Goal: Communication & Community: Answer question/provide support

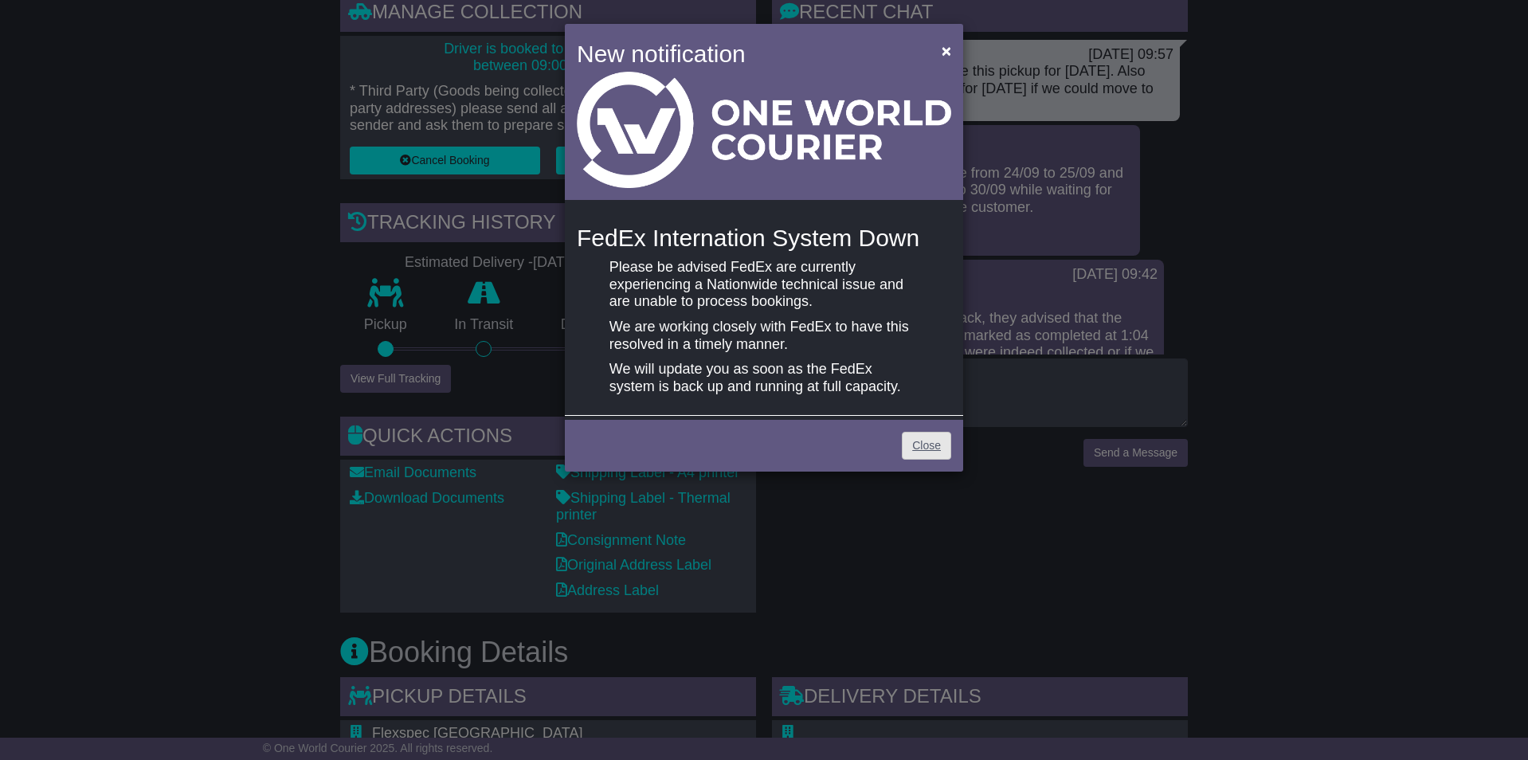
scroll to position [25, 0]
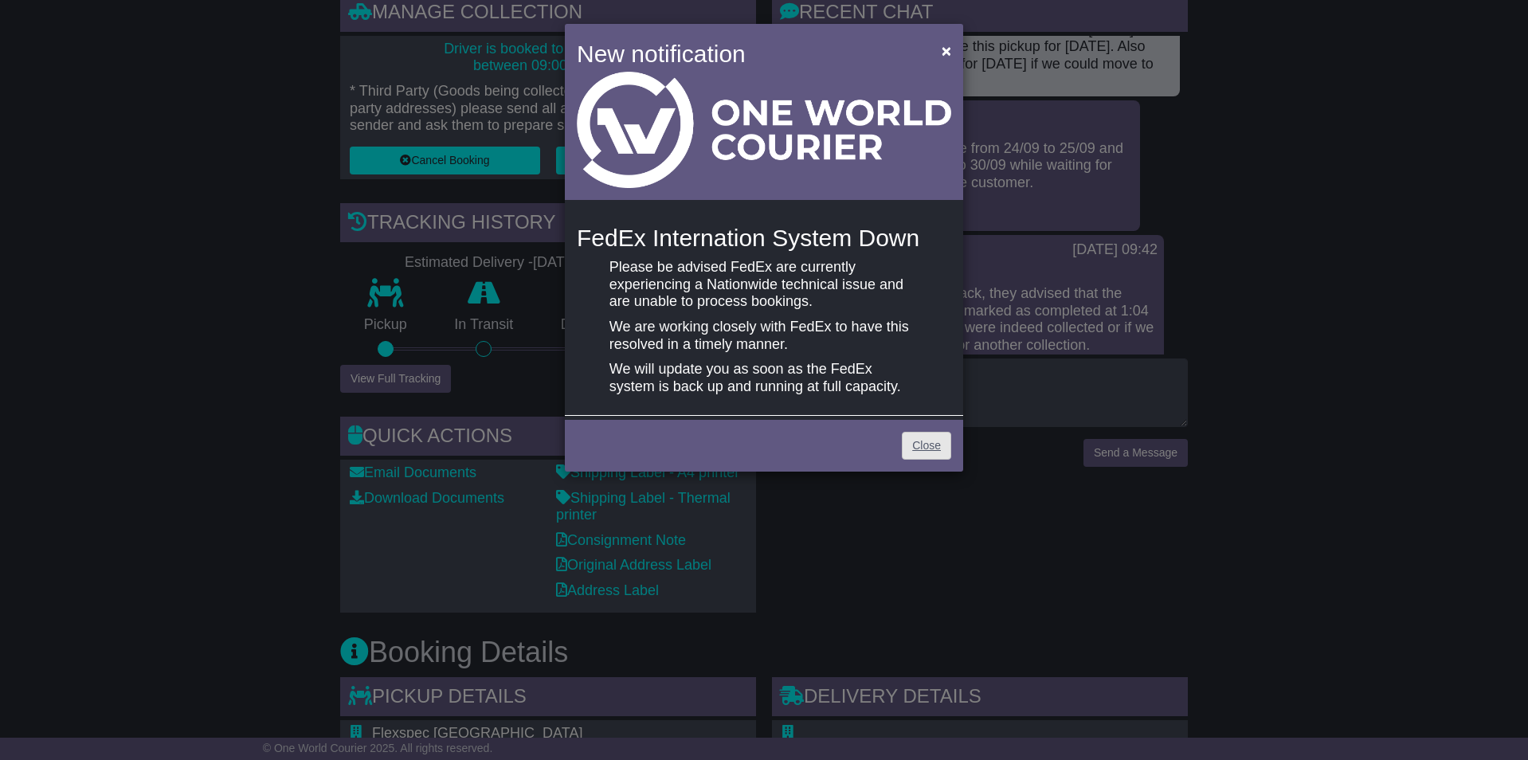
click at [924, 440] on link "Close" at bounding box center [926, 446] width 49 height 28
click at [932, 447] on link "Close" at bounding box center [926, 446] width 49 height 28
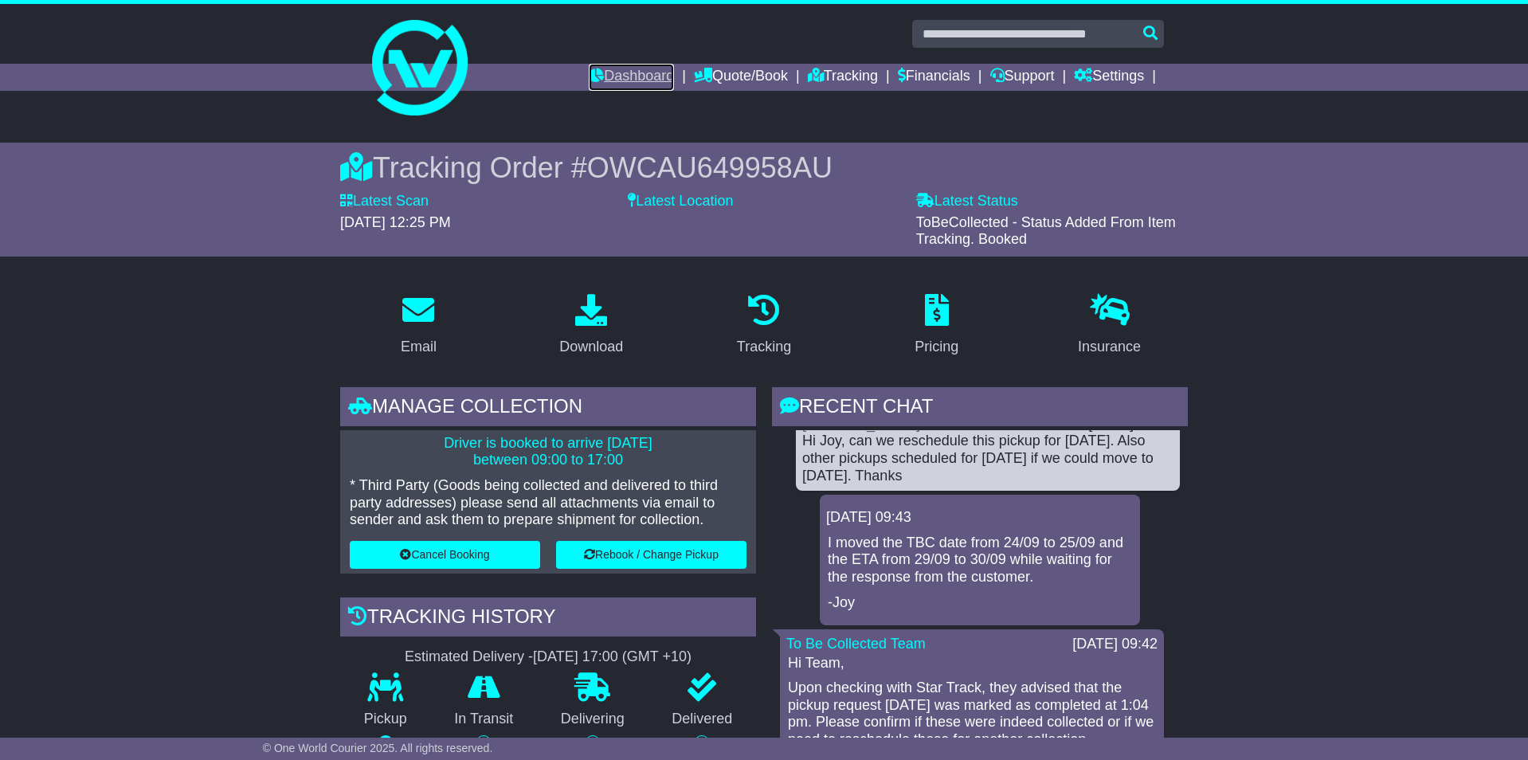
click at [598, 81] on link "Dashboard" at bounding box center [631, 77] width 85 height 27
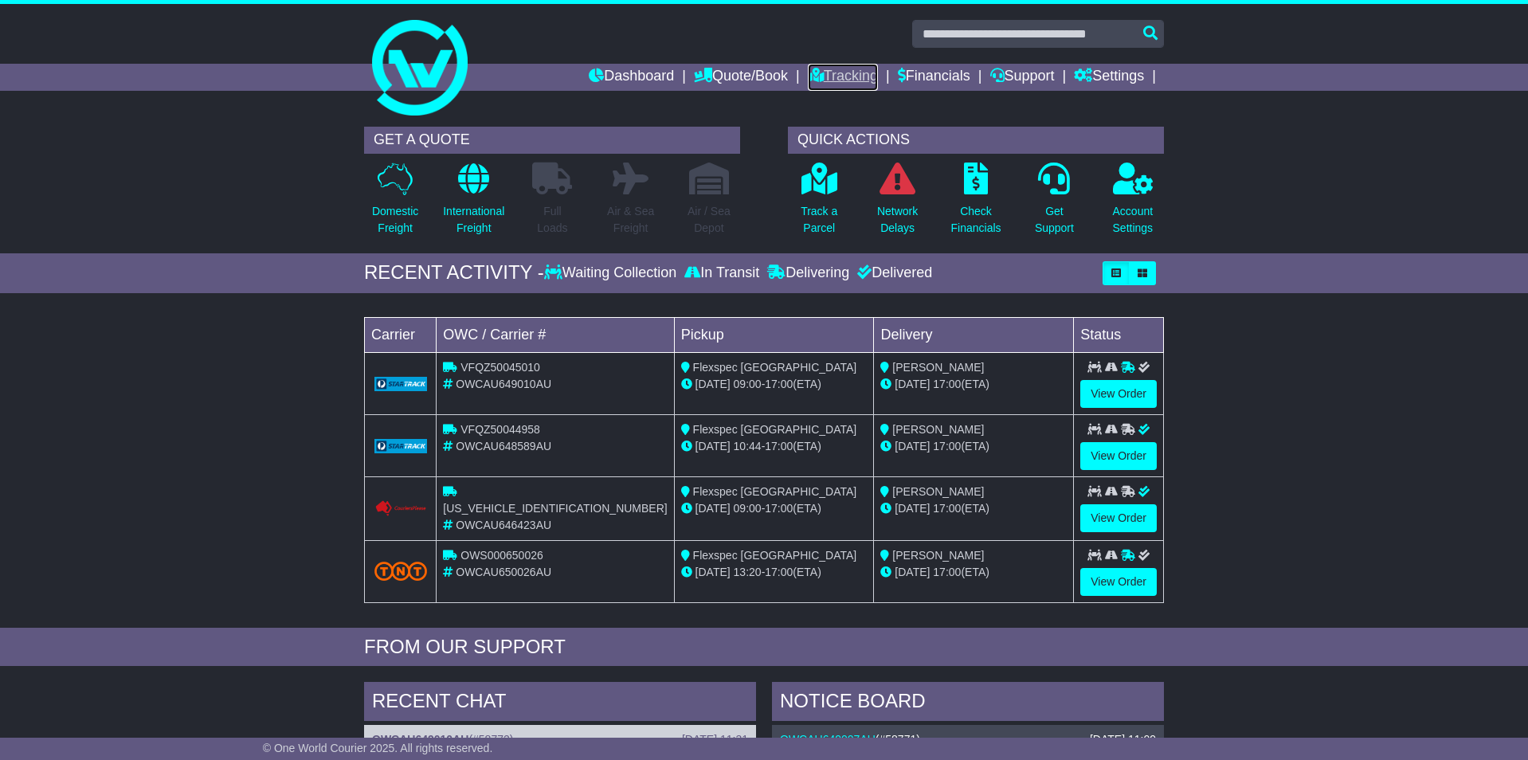
click at [826, 76] on link "Tracking" at bounding box center [843, 77] width 70 height 27
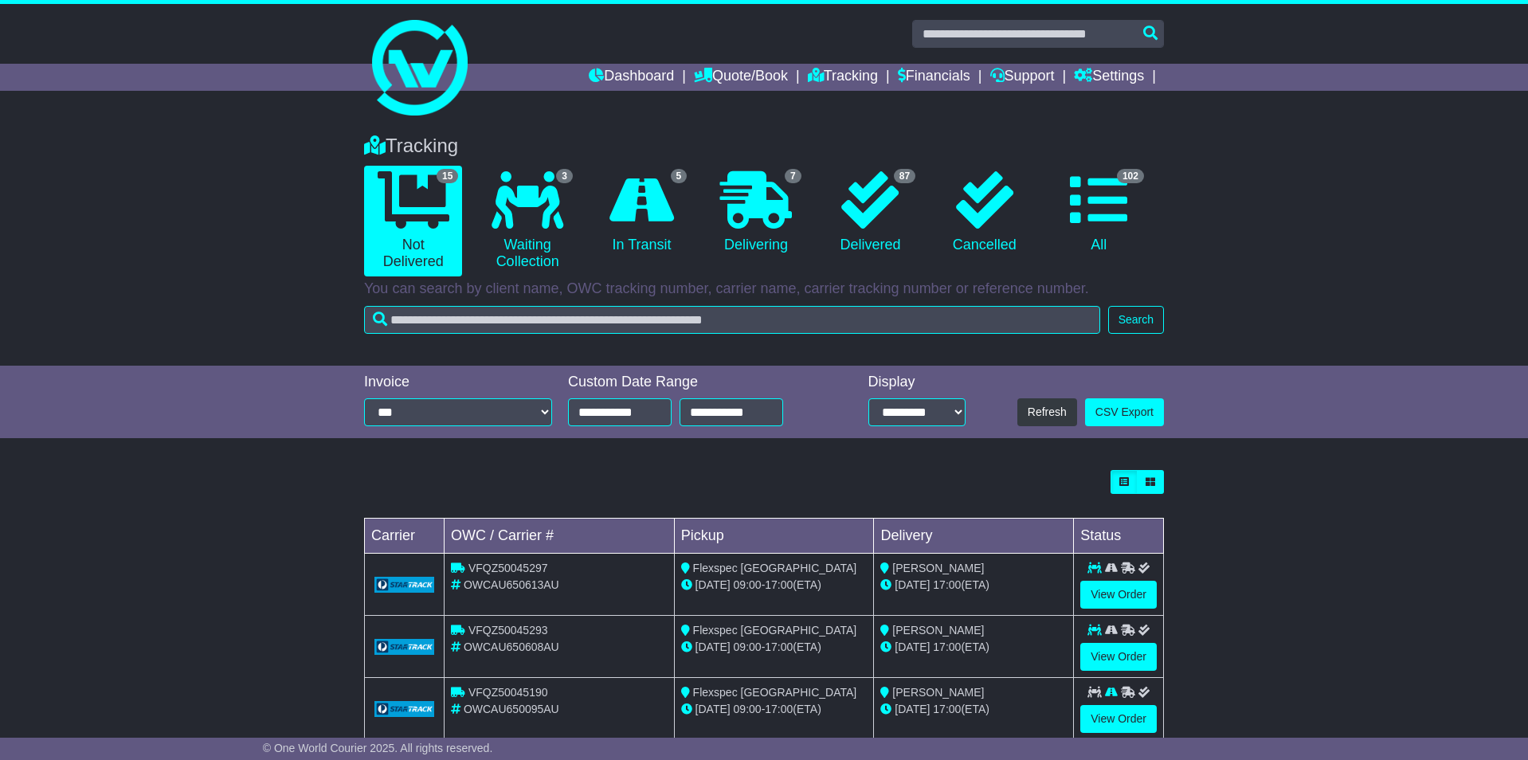
click at [603, 77] on link "Dashboard" at bounding box center [631, 77] width 85 height 27
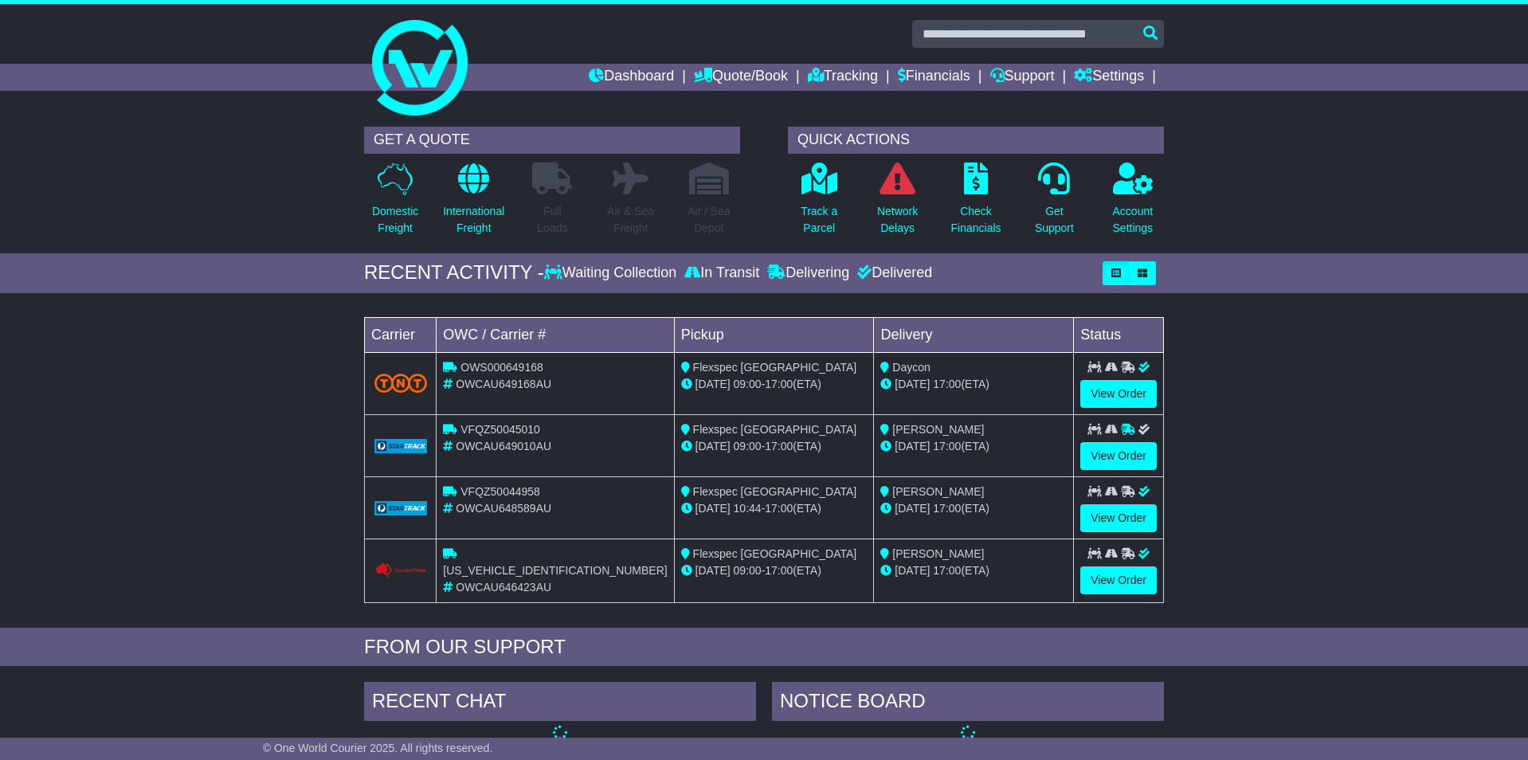
click at [231, 490] on div "Loading... No bookings found Carrier OWC / Carrier # Pickup Delivery Status OWS…" at bounding box center [764, 464] width 1528 height 327
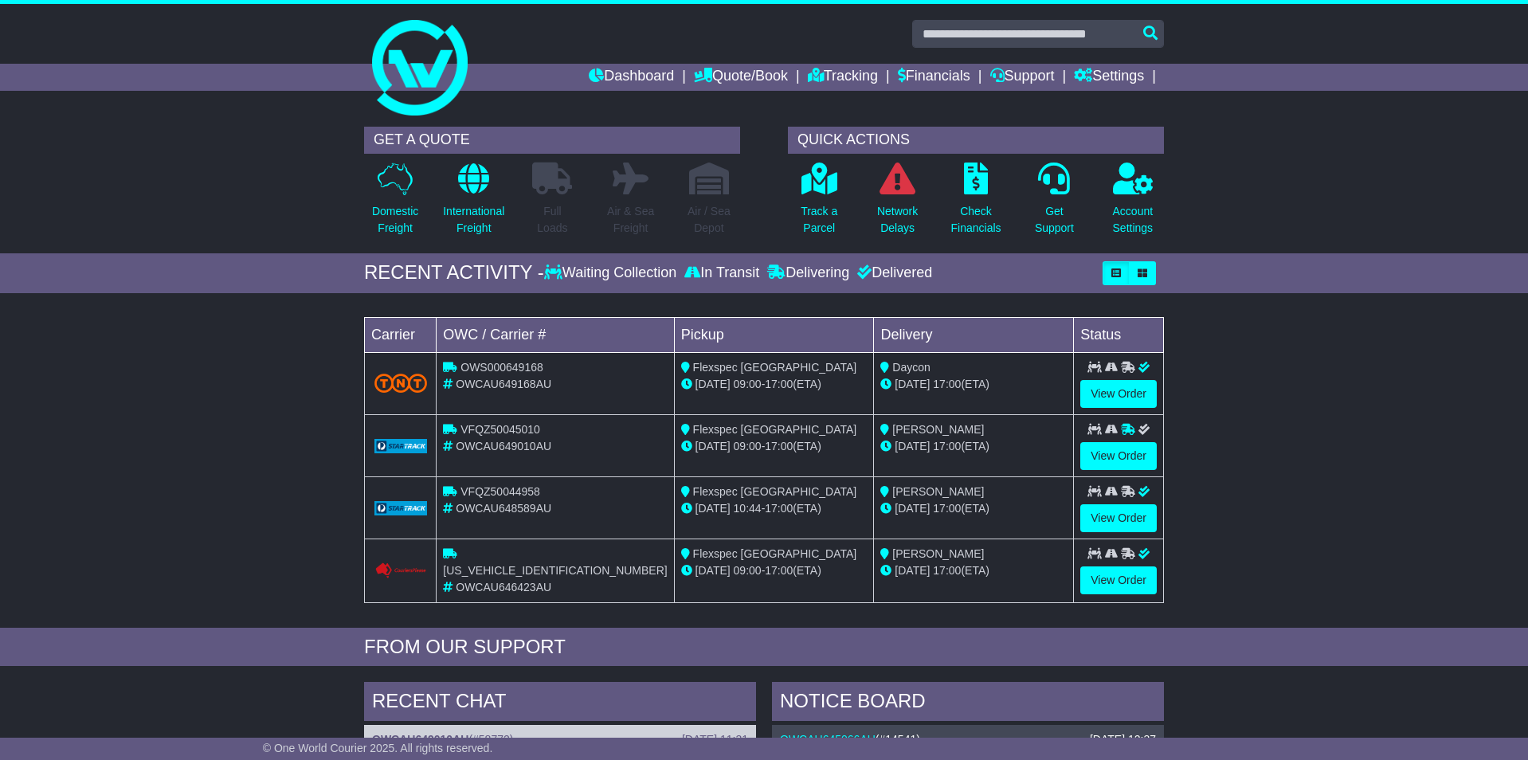
click at [1285, 470] on div "Loading... No bookings found Carrier OWC / Carrier # Pickup Delivery Status OWS…" at bounding box center [764, 464] width 1528 height 327
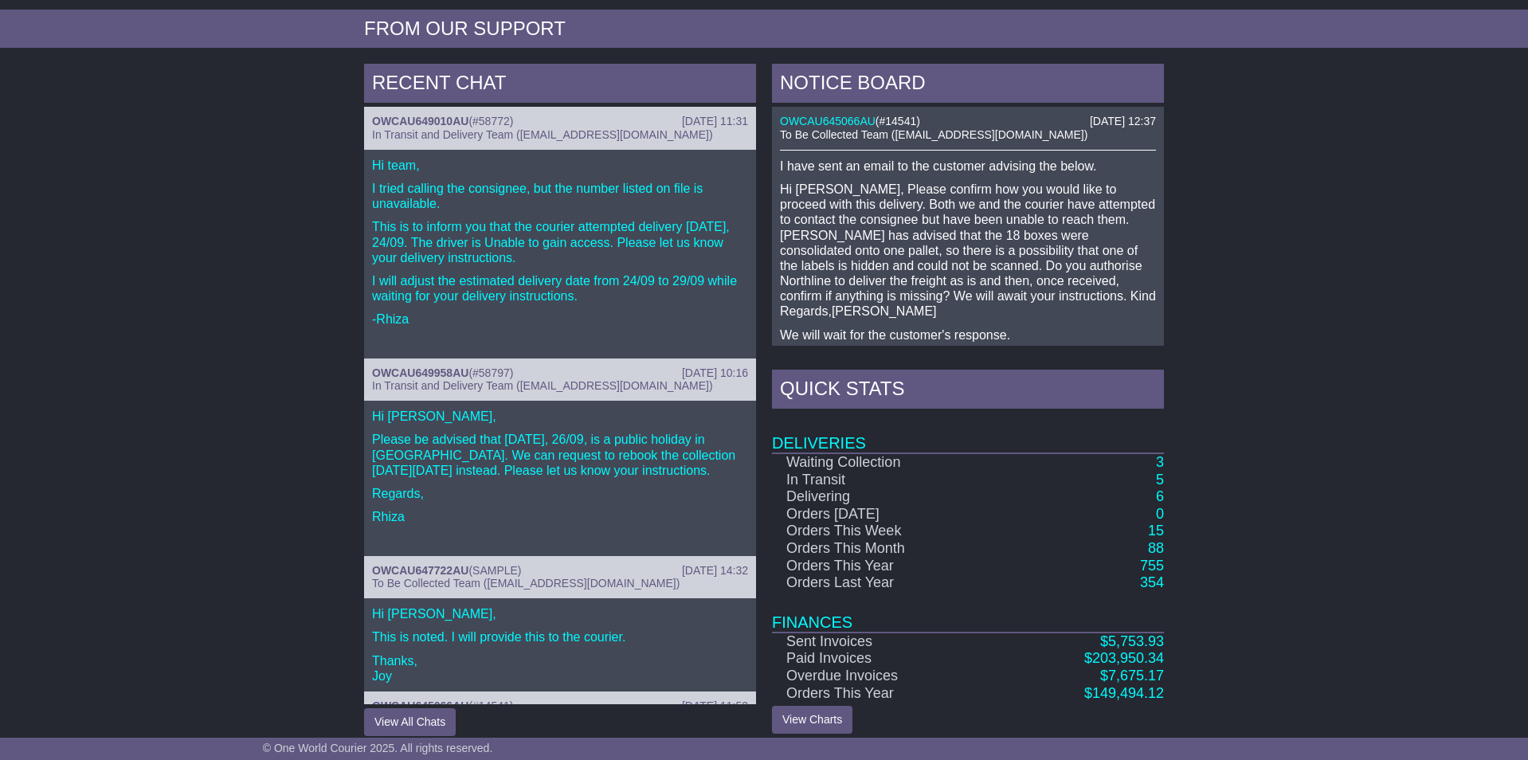
scroll to position [633, 0]
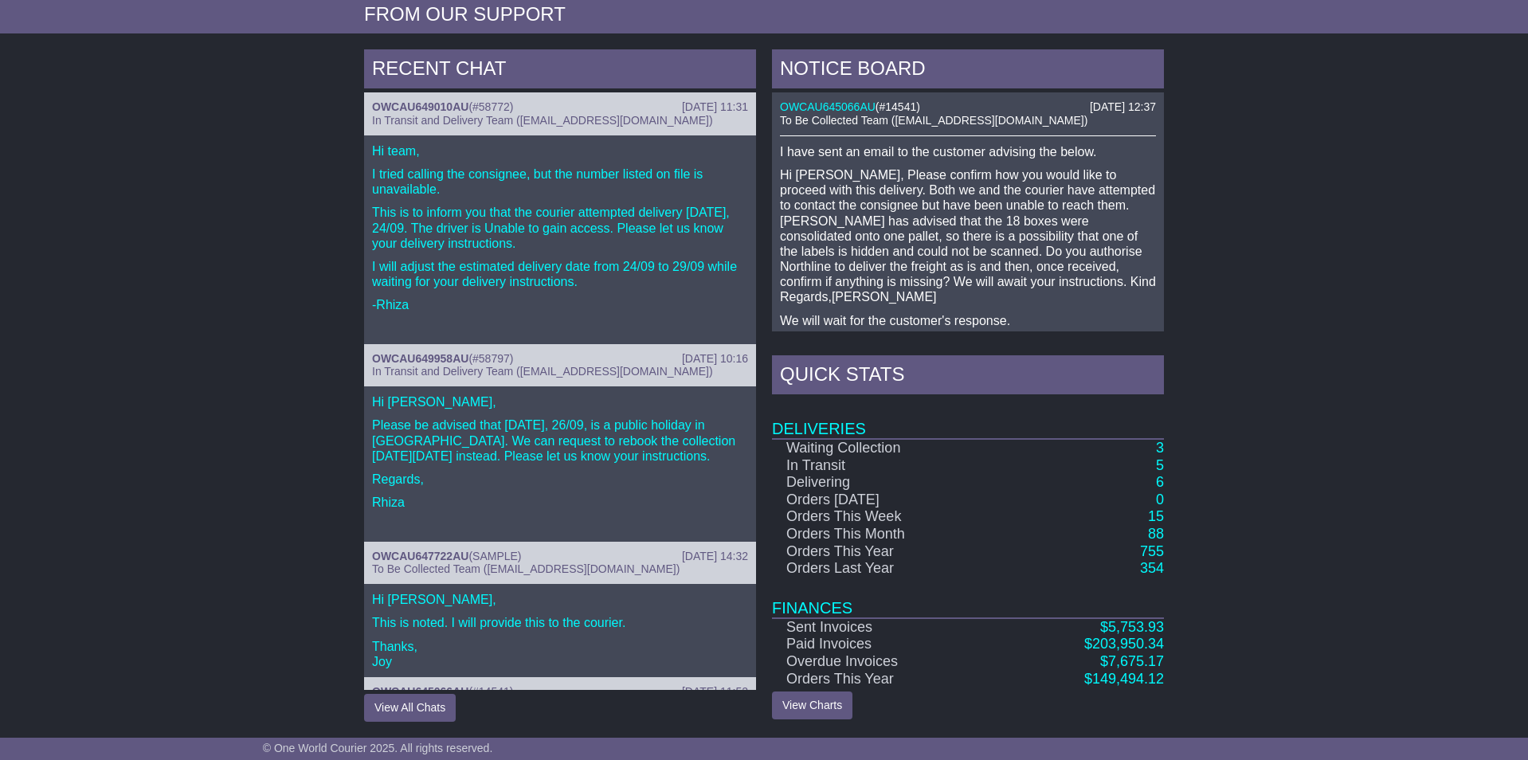
click at [764, 278] on div "NOTICE BOARD 25 Sep 2025 12:37 OWCAU645066AU ( #14541 ) To Be Collected Team (p…" at bounding box center [968, 385] width 408 height 673
click at [765, 408] on div "NOTICE BOARD 25 Sep 2025 12:37 OWCAU645066AU ( #14541 ) To Be Collected Team (p…" at bounding box center [968, 385] width 408 height 673
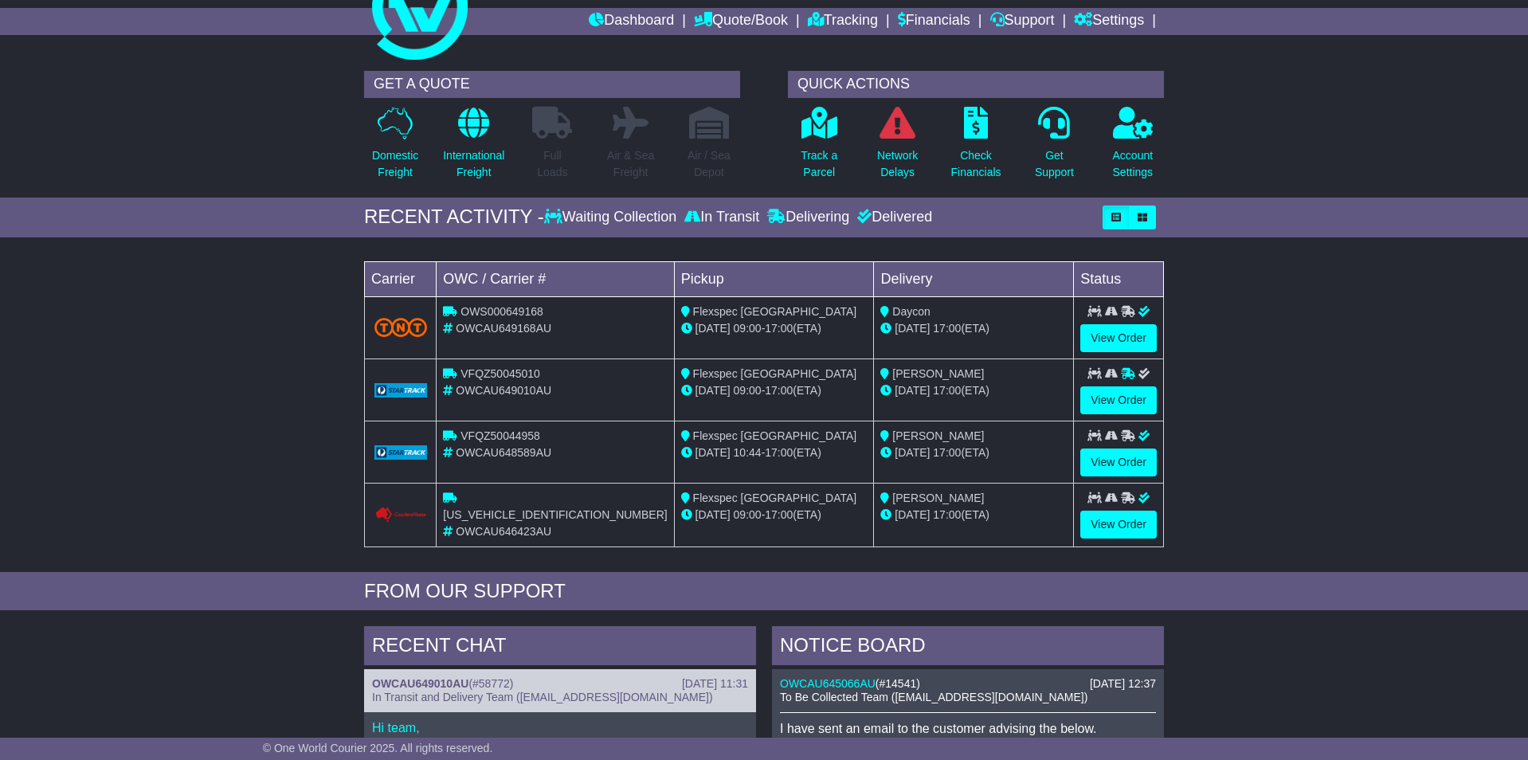
scroll to position [0, 0]
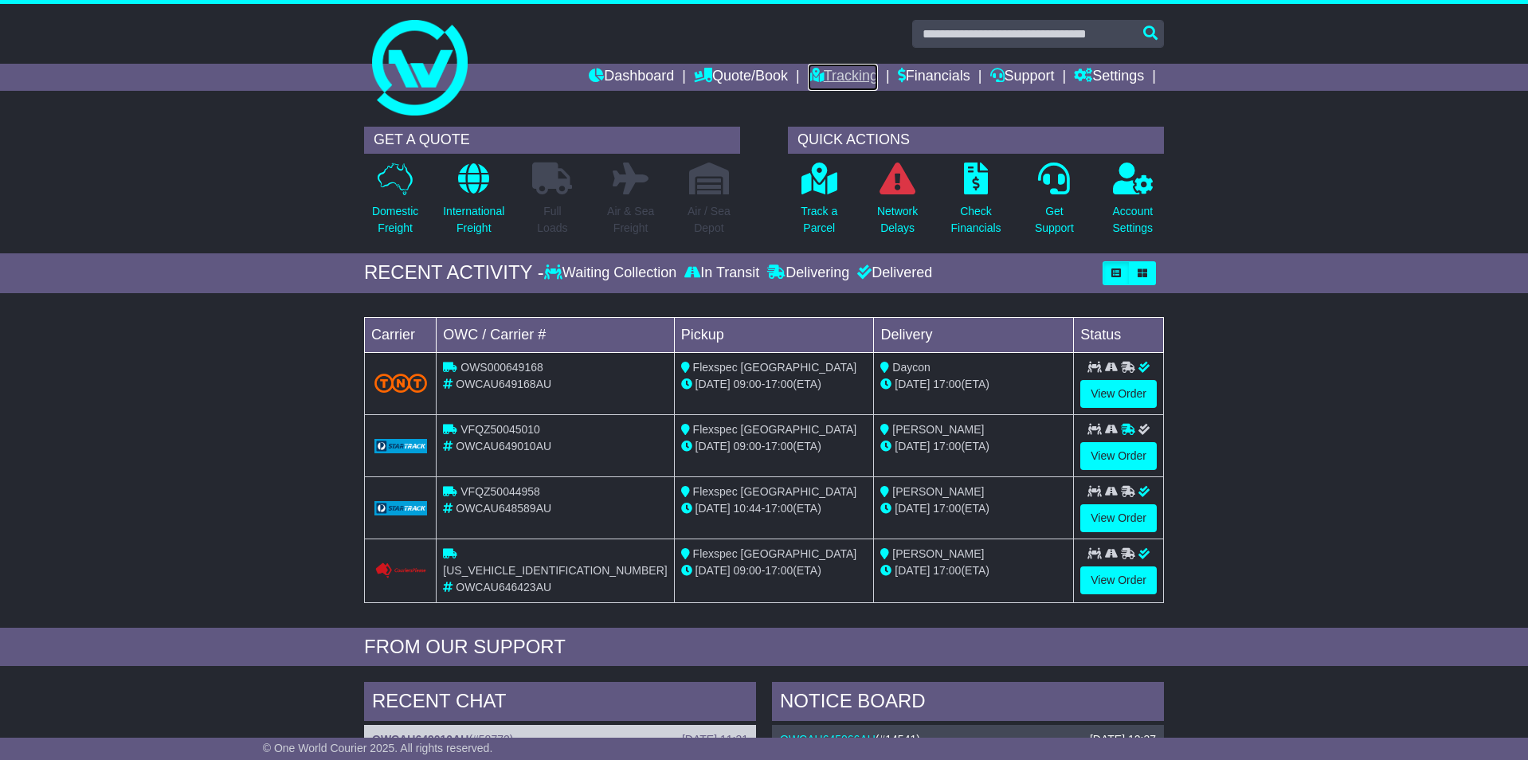
click at [830, 77] on link "Tracking" at bounding box center [843, 77] width 70 height 27
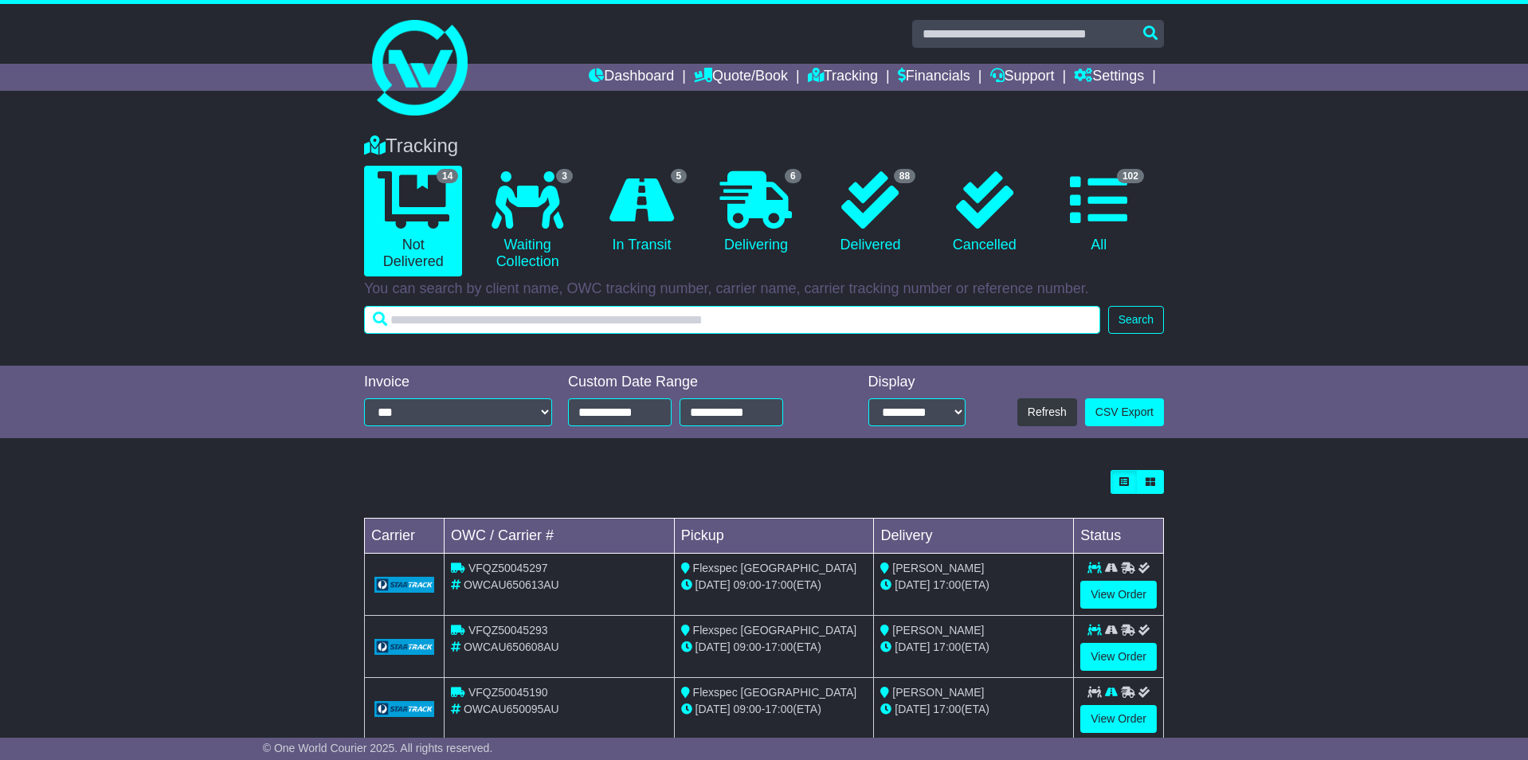
click at [623, 320] on input "text" at bounding box center [732, 320] width 736 height 28
type input "****"
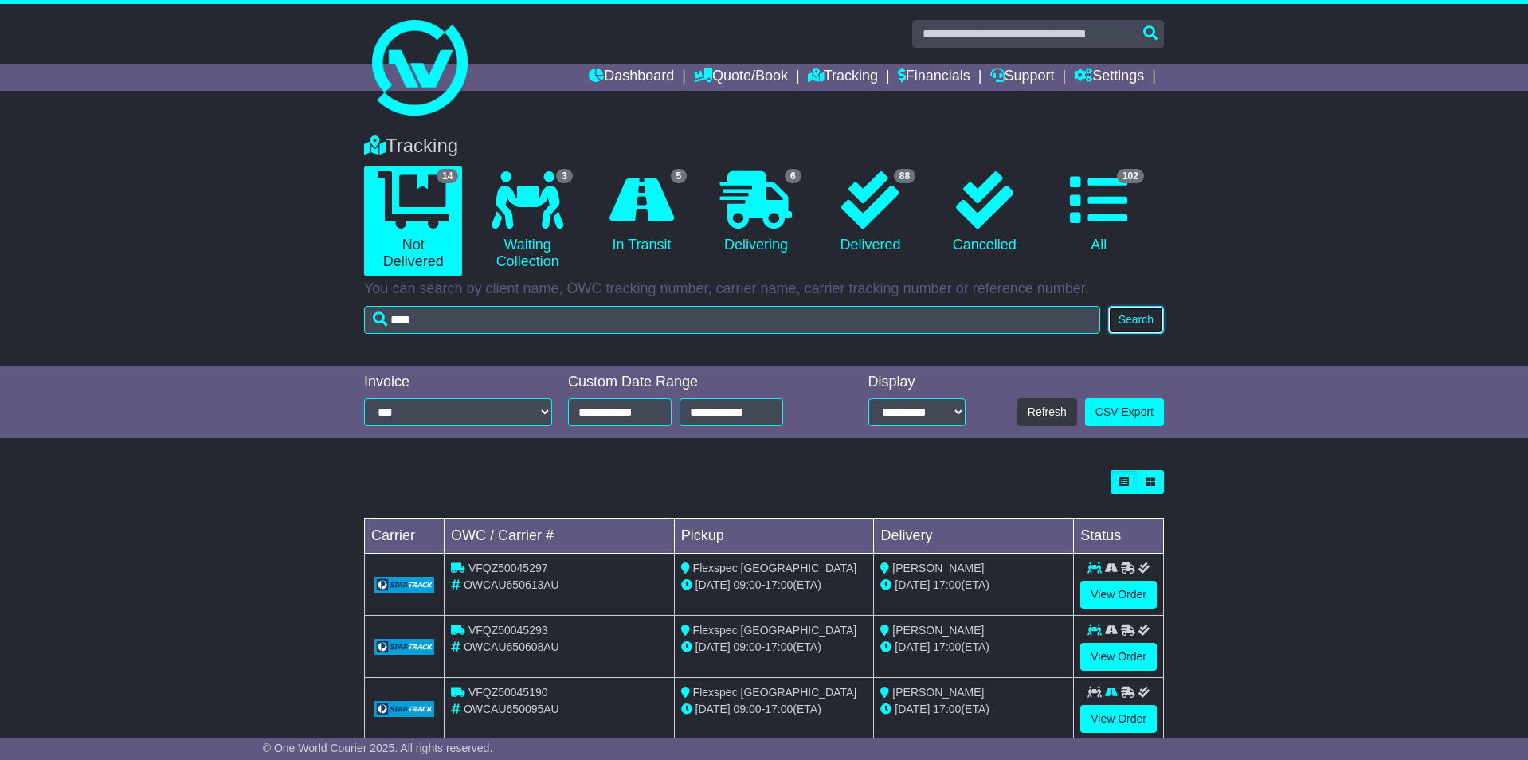
click at [1138, 308] on button "Search" at bounding box center [1137, 320] width 56 height 28
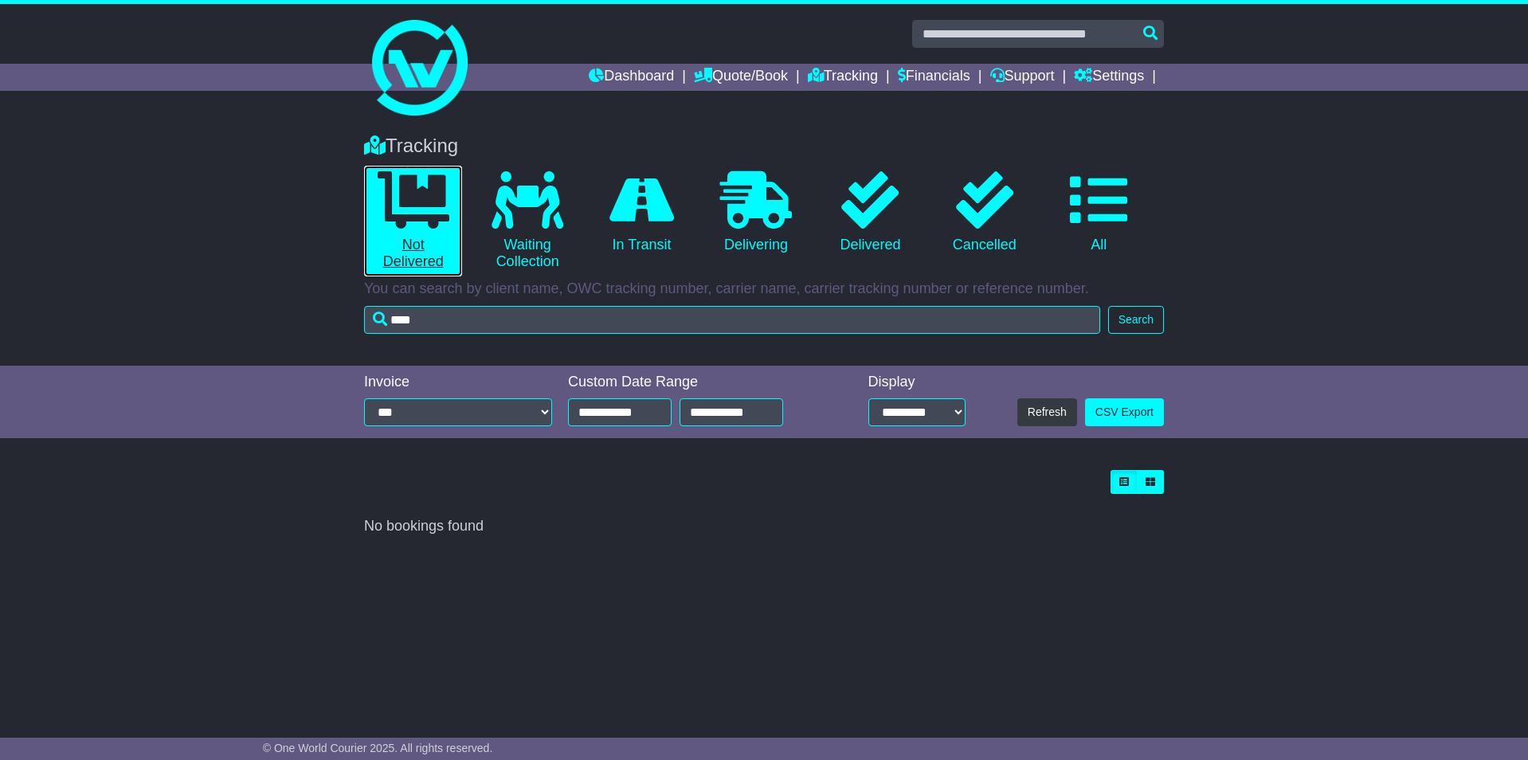
click at [413, 209] on icon at bounding box center [414, 199] width 72 height 57
click at [610, 79] on link "Dashboard" at bounding box center [631, 77] width 85 height 27
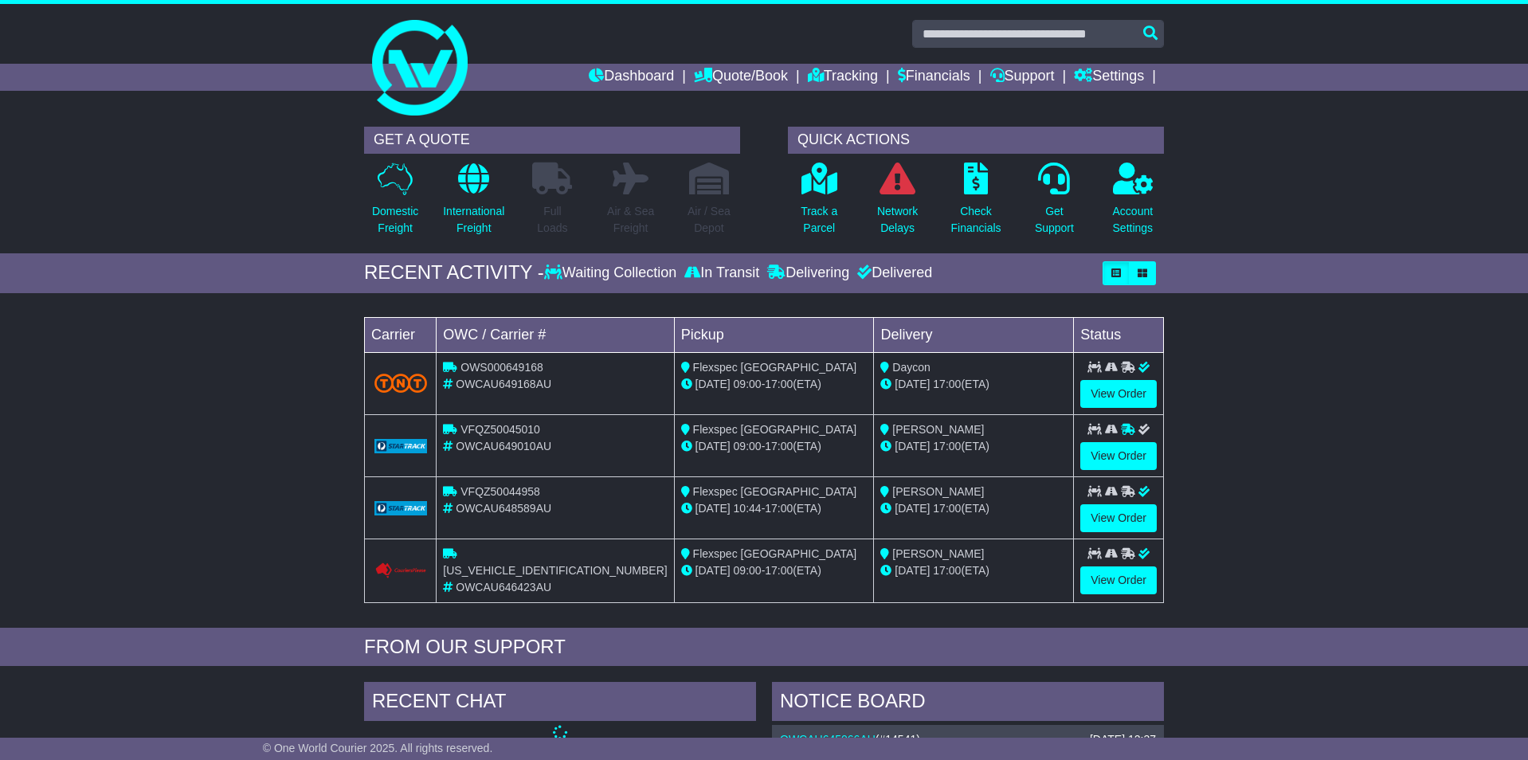
click at [201, 375] on div "Loading... No bookings found Carrier OWC / Carrier # Pickup Delivery Status OWS…" at bounding box center [764, 464] width 1528 height 327
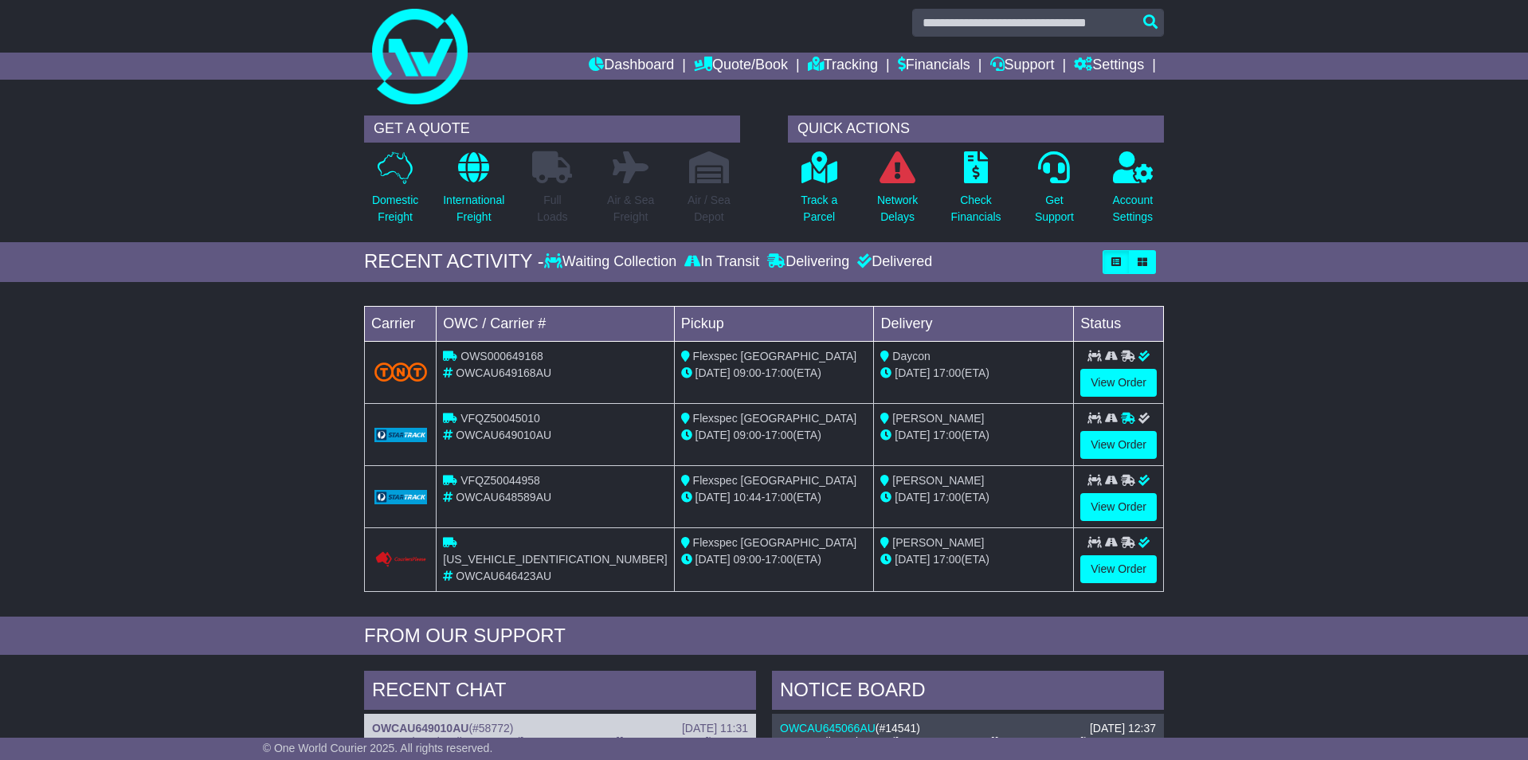
scroll to position [633, 0]
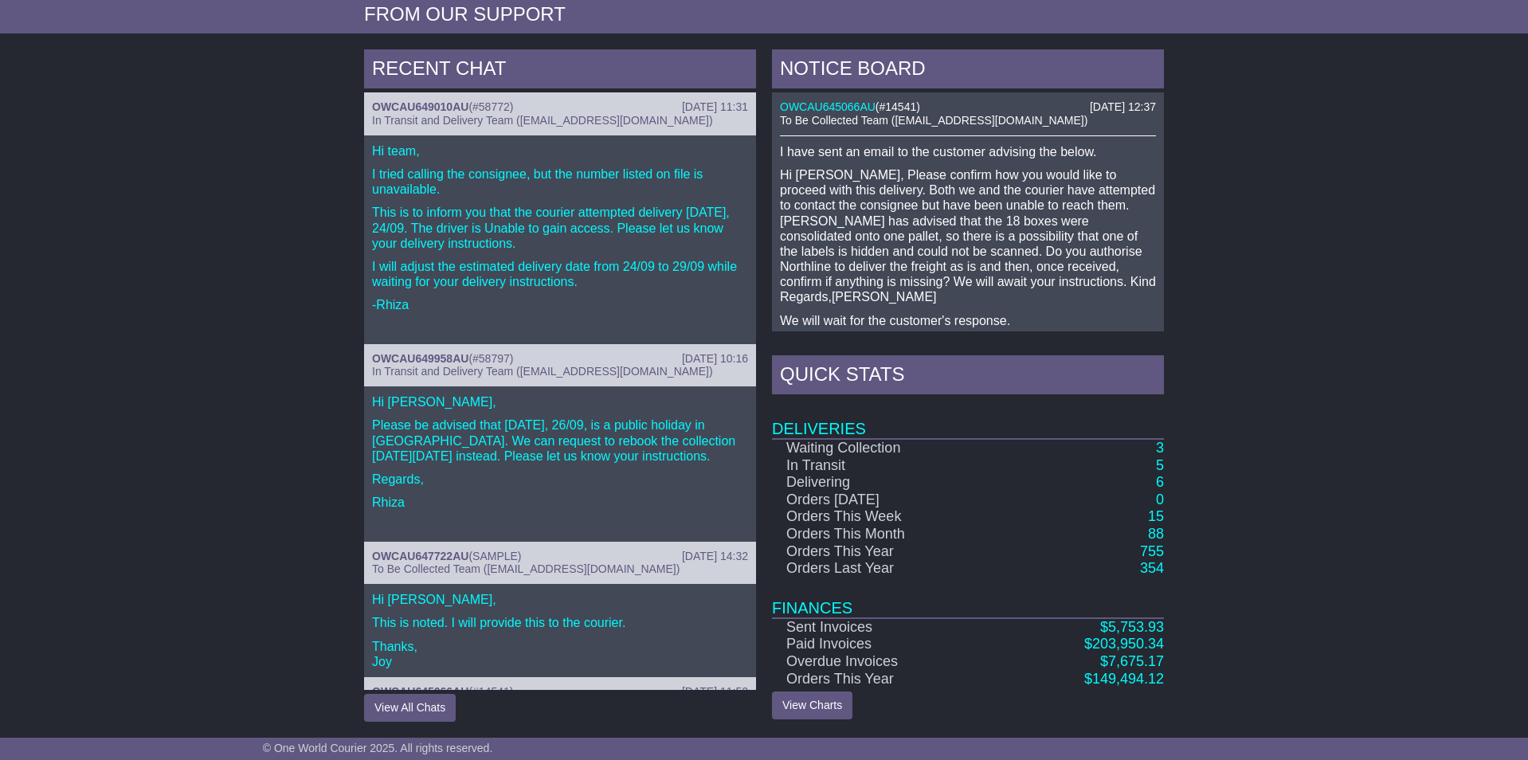
click at [207, 482] on div "RECENT CHAT 25 Sep 2025 11:31 OWCAU649010AU ( #58772 ) In Transit and Delivery …" at bounding box center [764, 385] width 1528 height 689
click at [1247, 385] on div "RECENT CHAT 25 Sep 2025 11:31 OWCAU649010AU ( #58772 ) In Transit and Delivery …" at bounding box center [764, 385] width 1528 height 689
click at [762, 359] on div "RECENT CHAT 25 Sep 2025 11:31 OWCAU649010AU ( #58772 ) In Transit and Delivery …" at bounding box center [560, 385] width 408 height 673
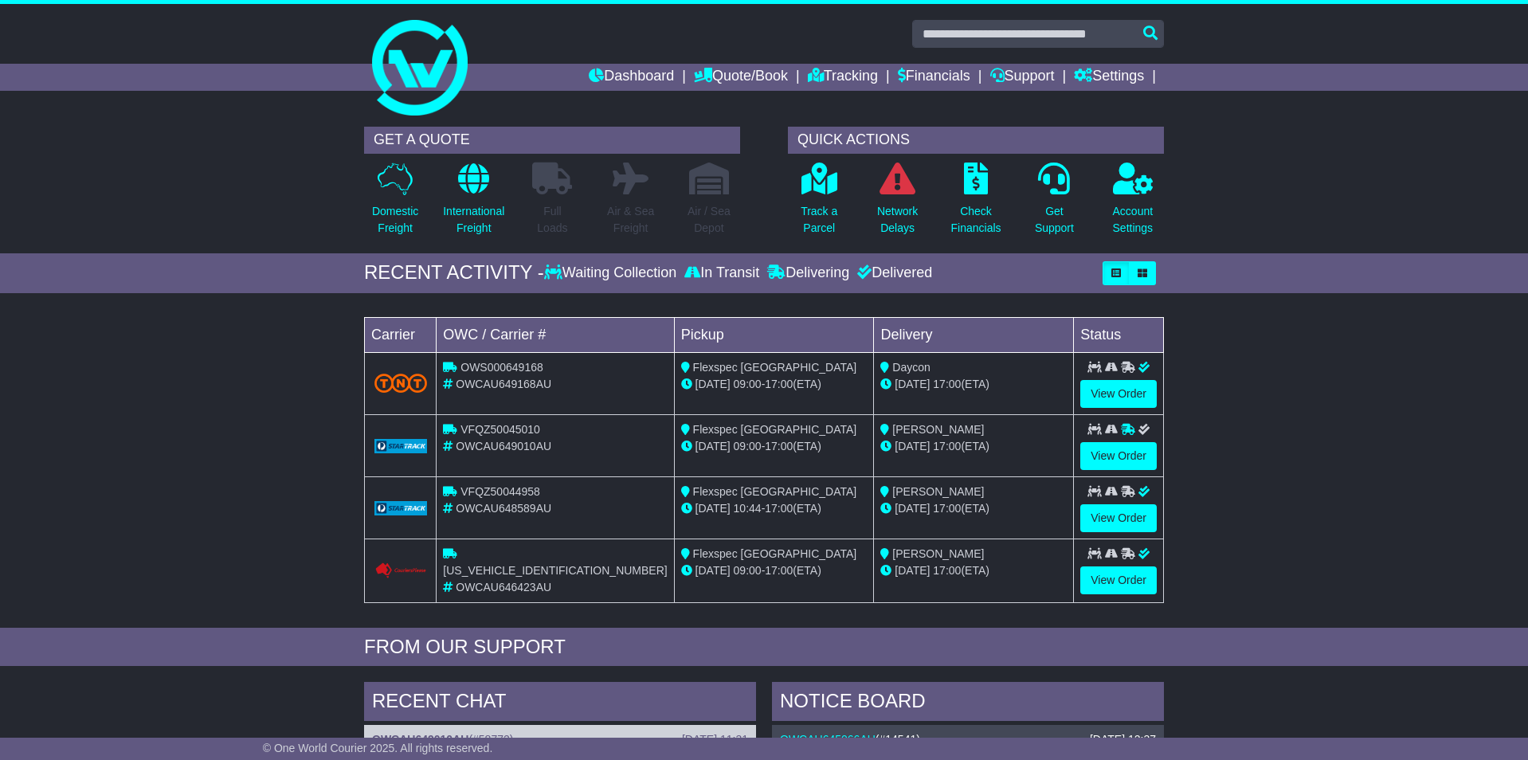
click at [759, 179] on div "GET A QUOTE Domestic Freight International Freight Full Loads Air & Sea Freight…" at bounding box center [552, 186] width 424 height 119
click at [821, 76] on link "Tracking" at bounding box center [843, 77] width 70 height 27
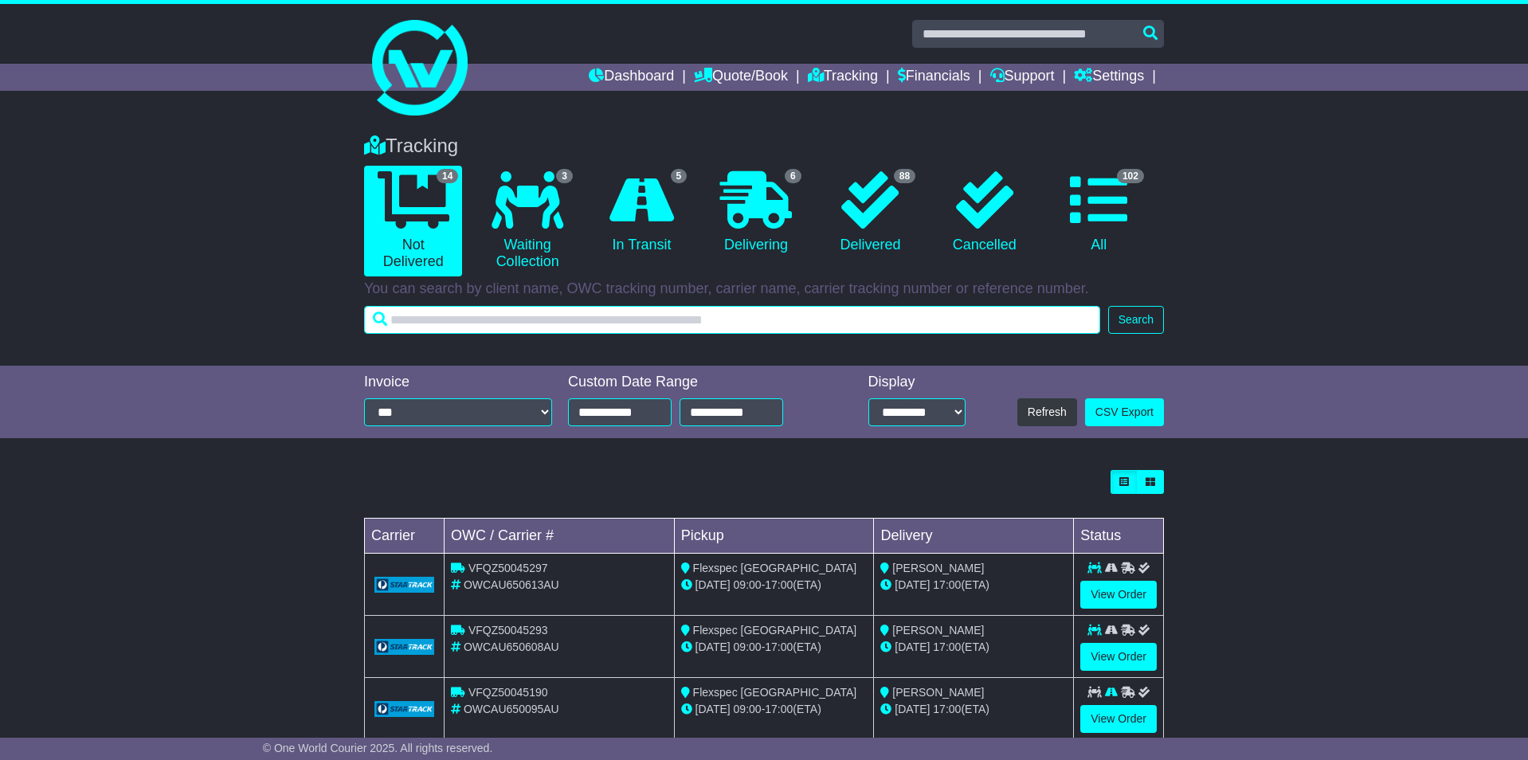
click at [546, 327] on input "text" at bounding box center [732, 320] width 736 height 28
paste input "**********"
type input "**********"
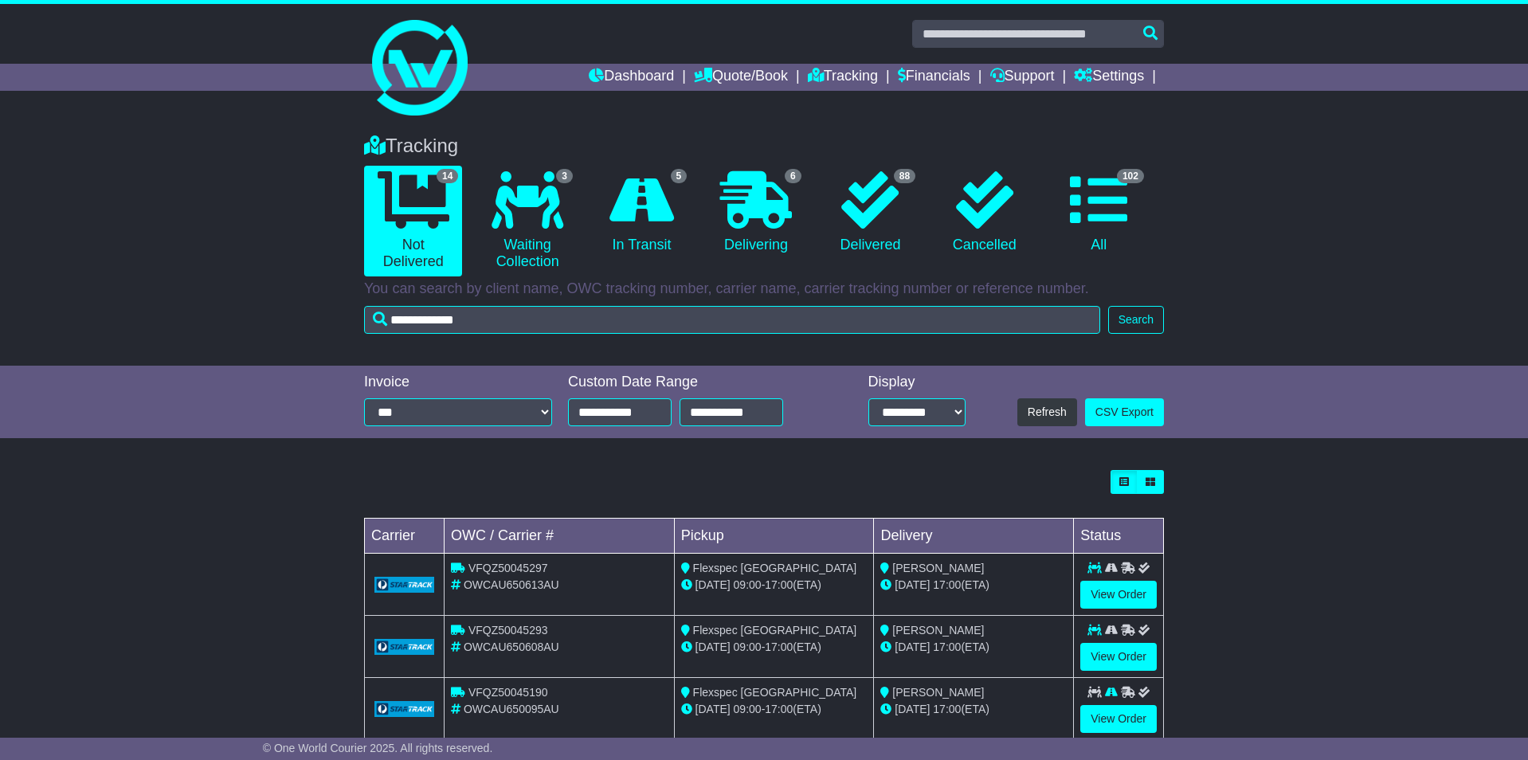
click at [1141, 322] on button "Search" at bounding box center [1137, 320] width 56 height 28
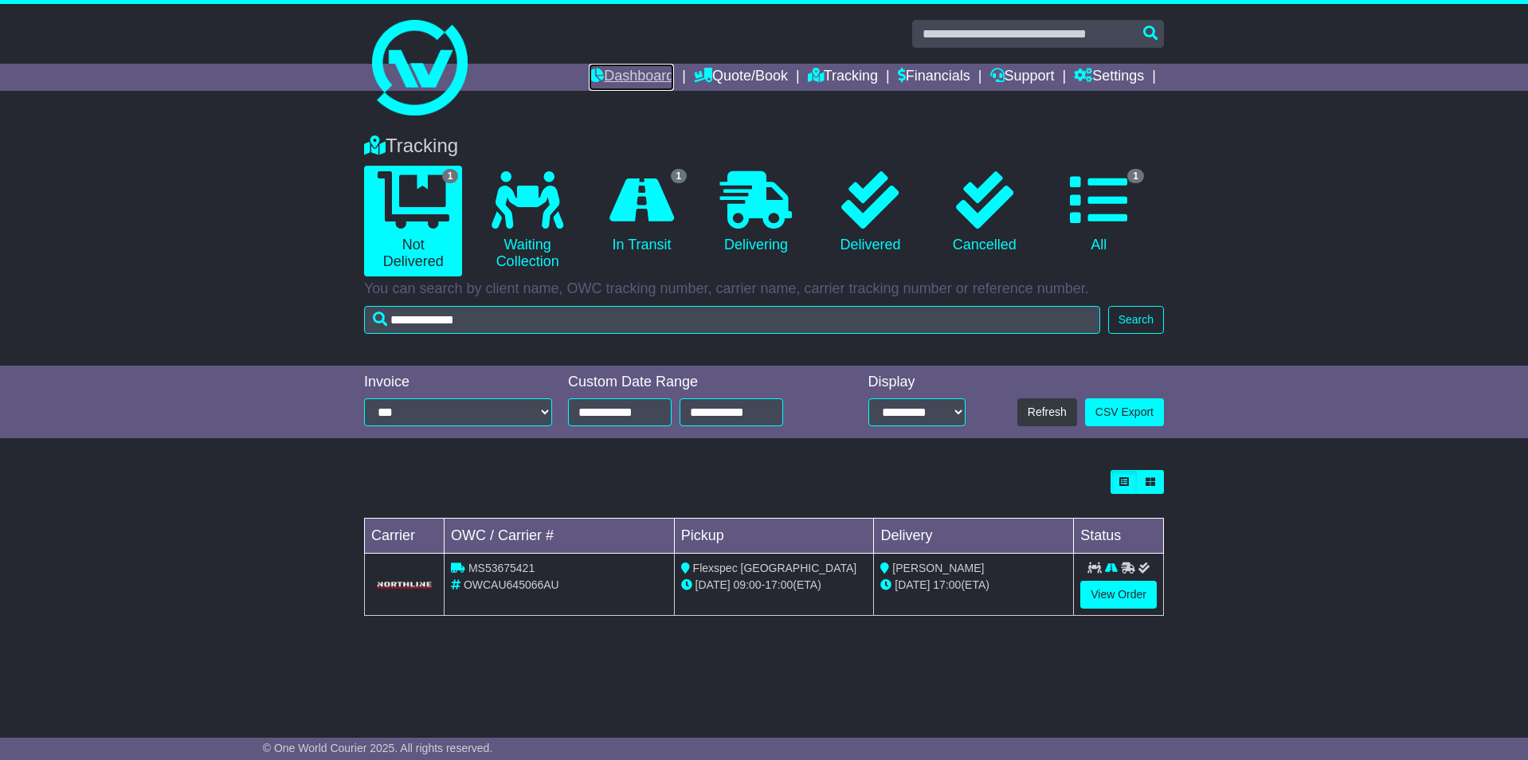
click at [602, 74] on link "Dashboard" at bounding box center [631, 77] width 85 height 27
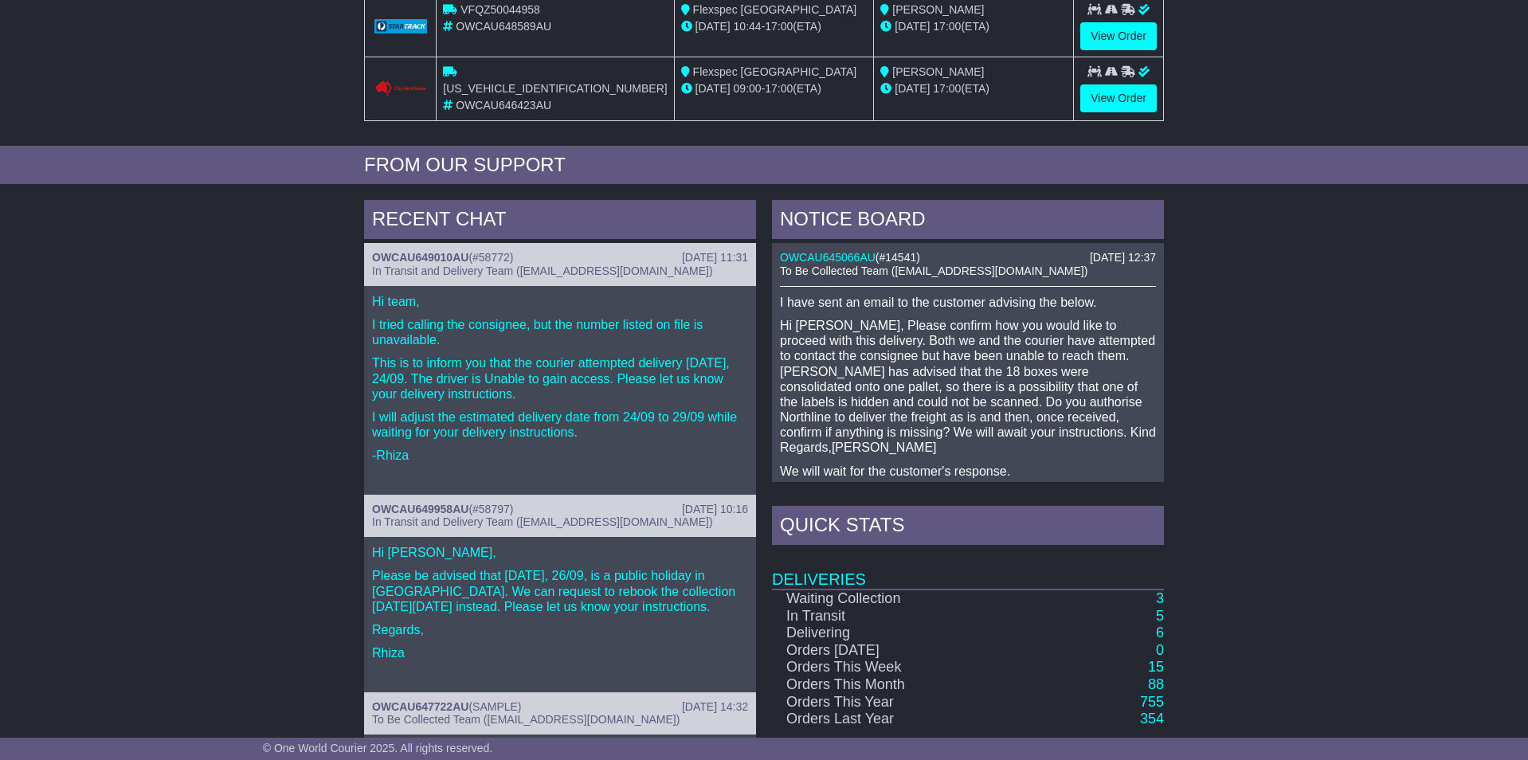
scroll to position [632, 0]
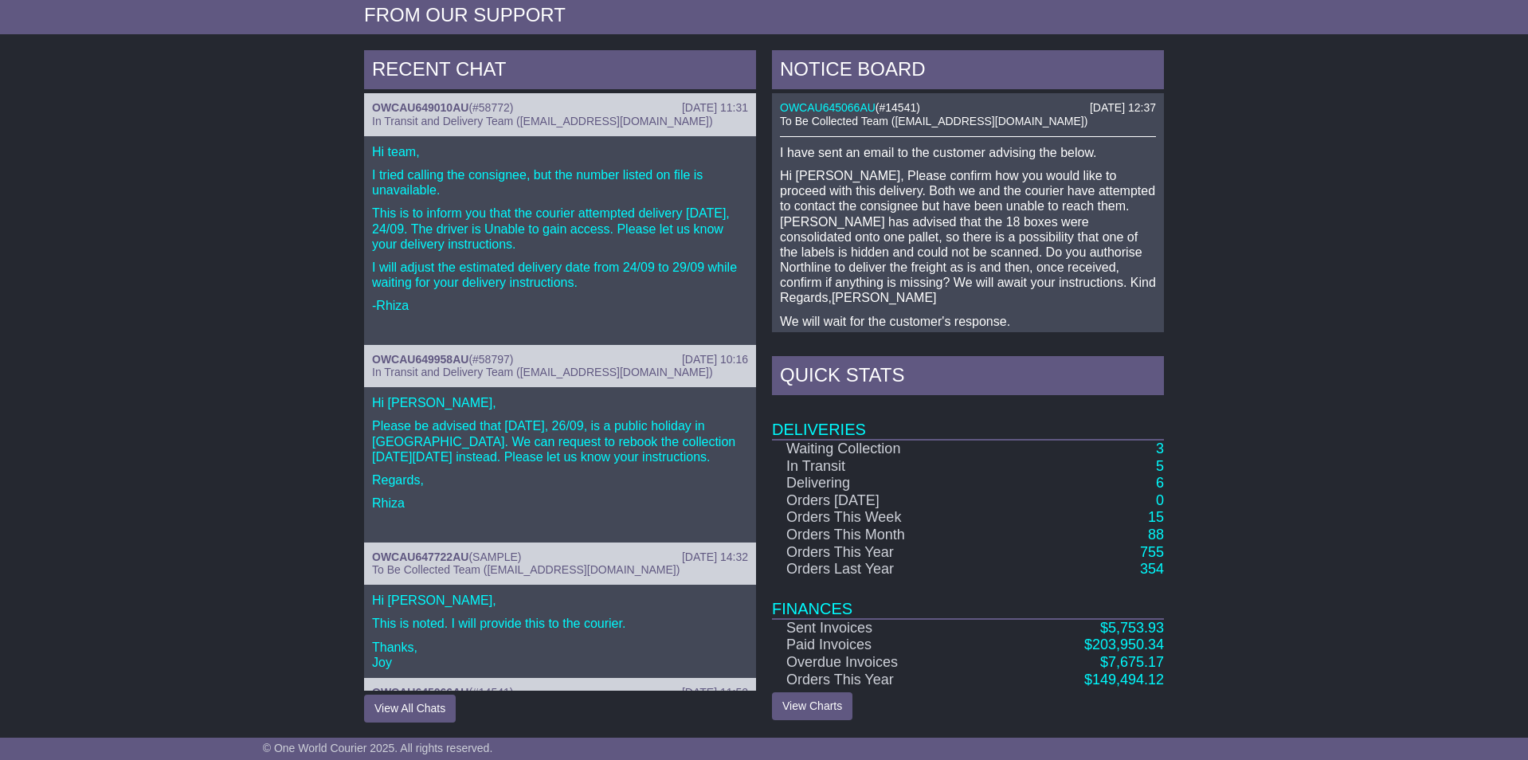
click at [570, 250] on div "Hi team, I tried calling the consignee, but the number listed on file is unavai…" at bounding box center [560, 240] width 392 height 209
click at [941, 226] on p "Hi [PERSON_NAME], Please confirm how you would like to proceed with this delive…" at bounding box center [968, 237] width 376 height 138
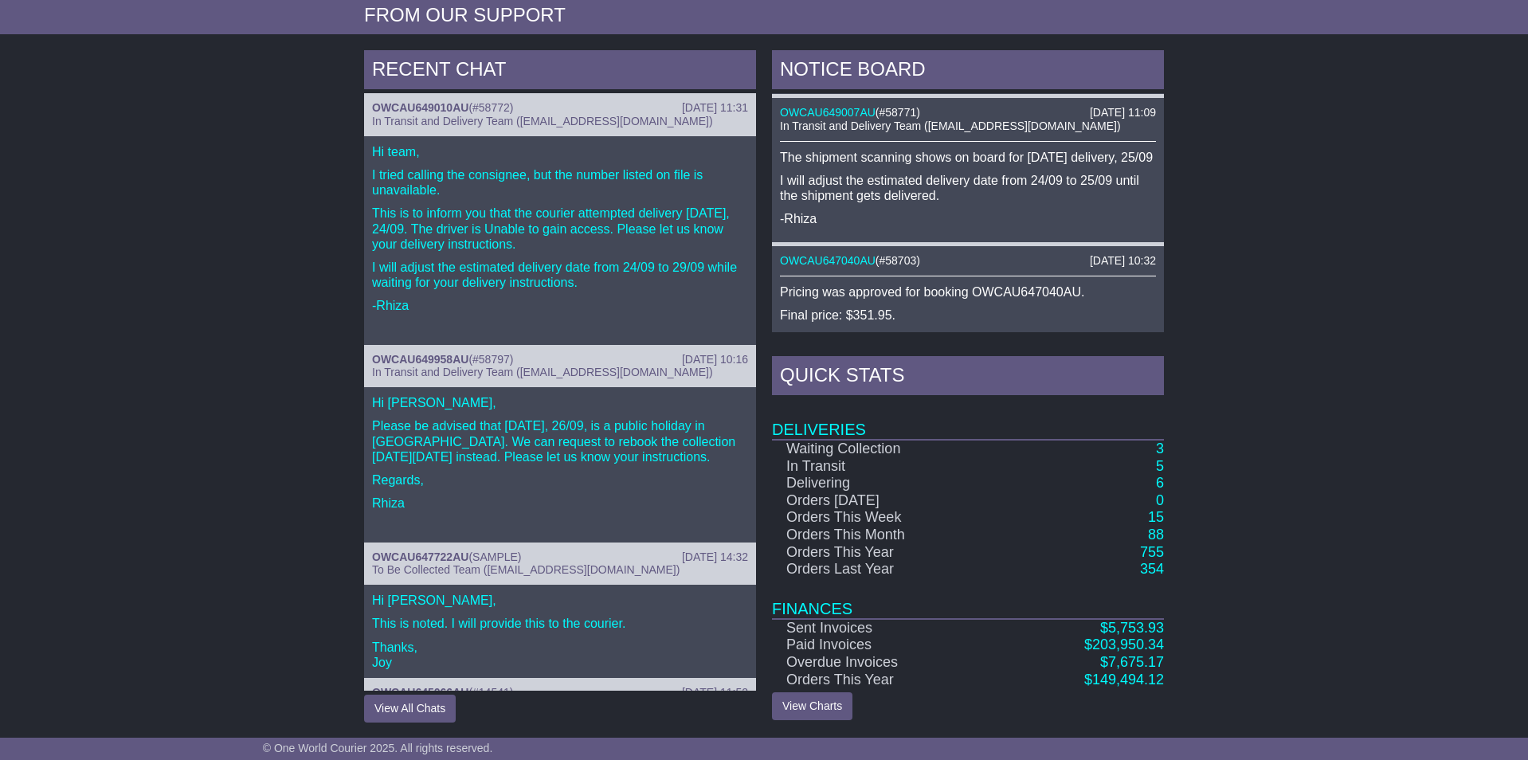
scroll to position [0, 0]
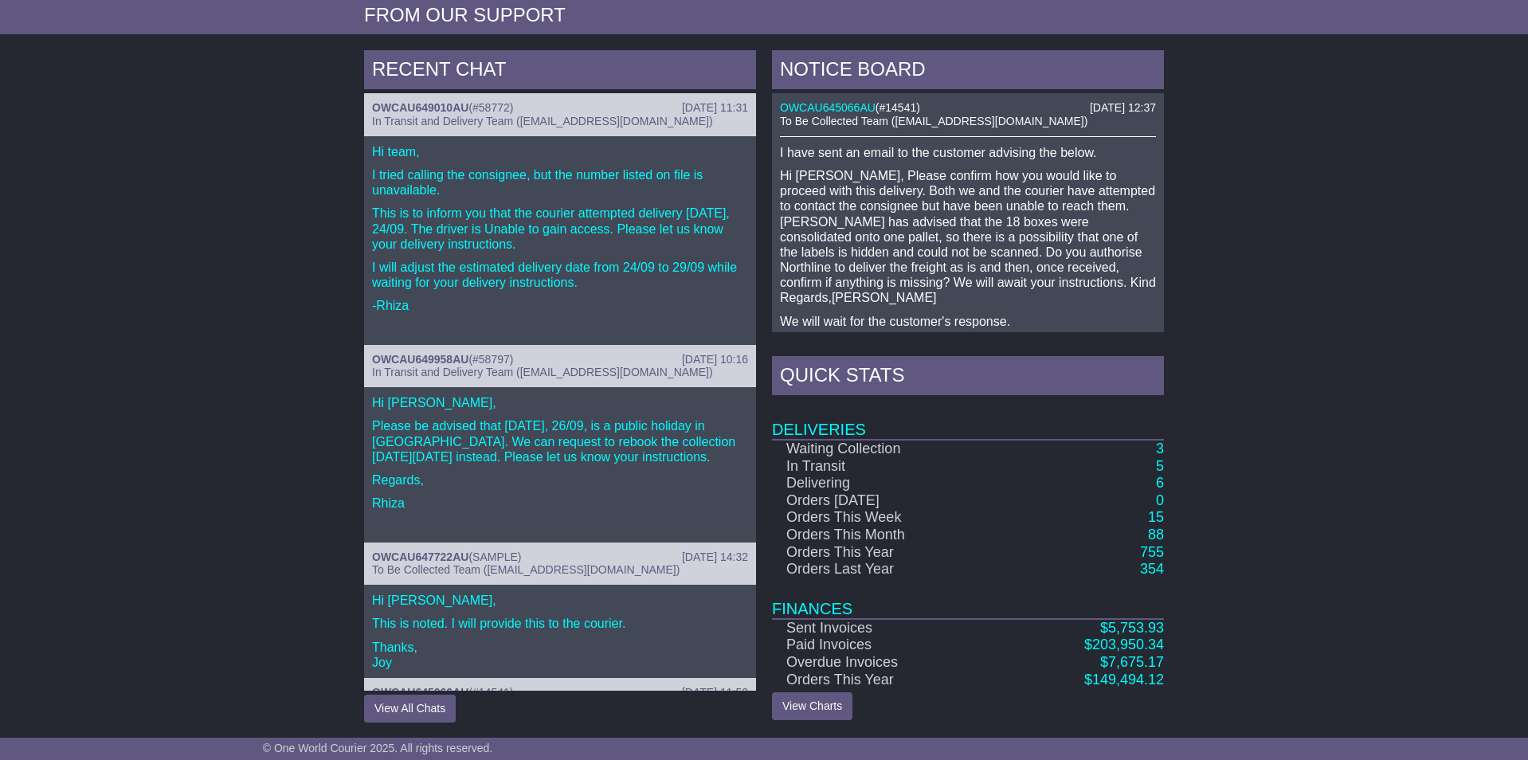
click at [1243, 274] on div "RECENT CHAT [DATE] 11:31 OWCAU649010AU ( #58772 ) In Transit and Delivery Team …" at bounding box center [764, 386] width 1528 height 689
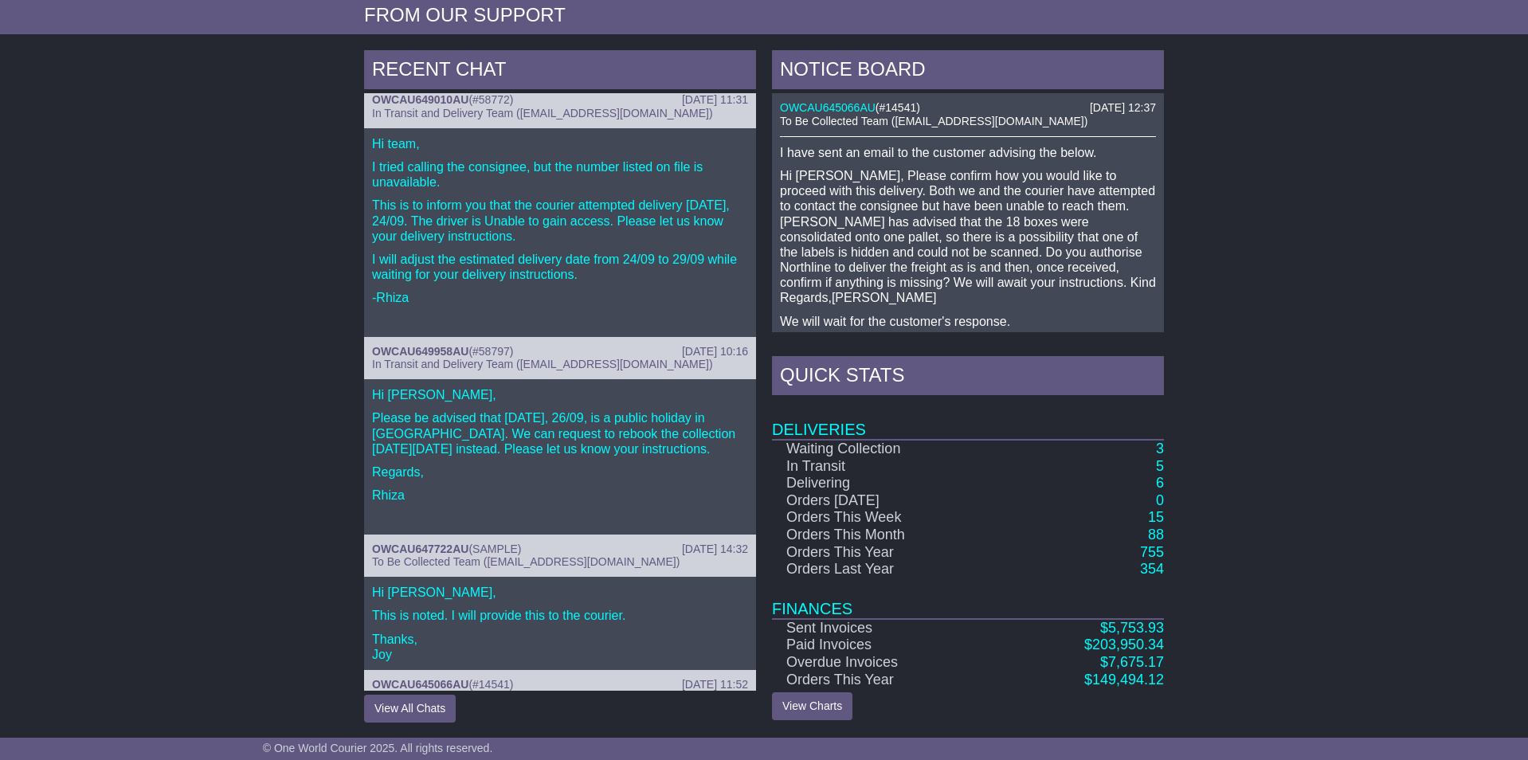
click at [929, 212] on p "Hi [PERSON_NAME], Please confirm how you would like to proceed with this delive…" at bounding box center [968, 237] width 376 height 138
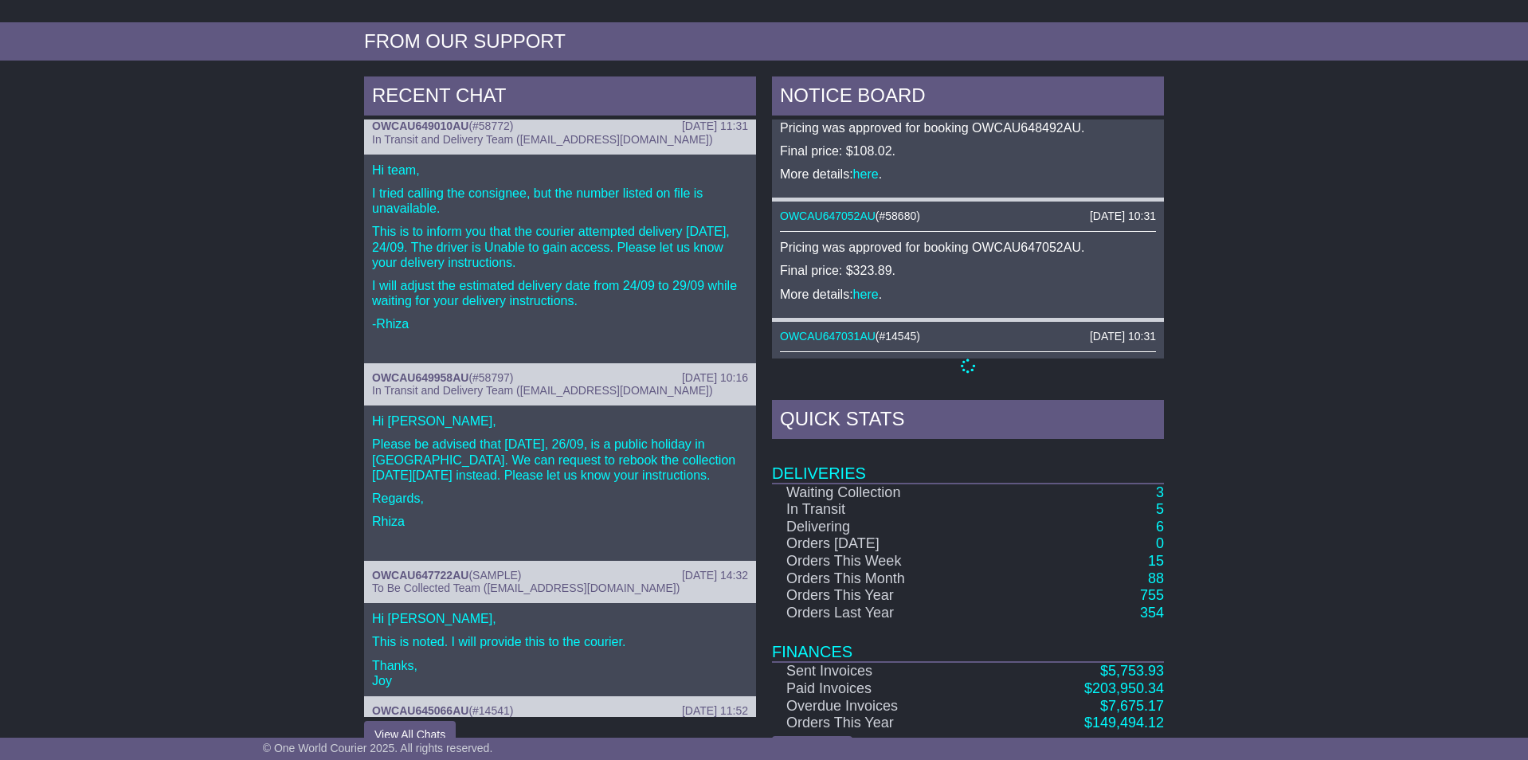
scroll to position [0, 0]
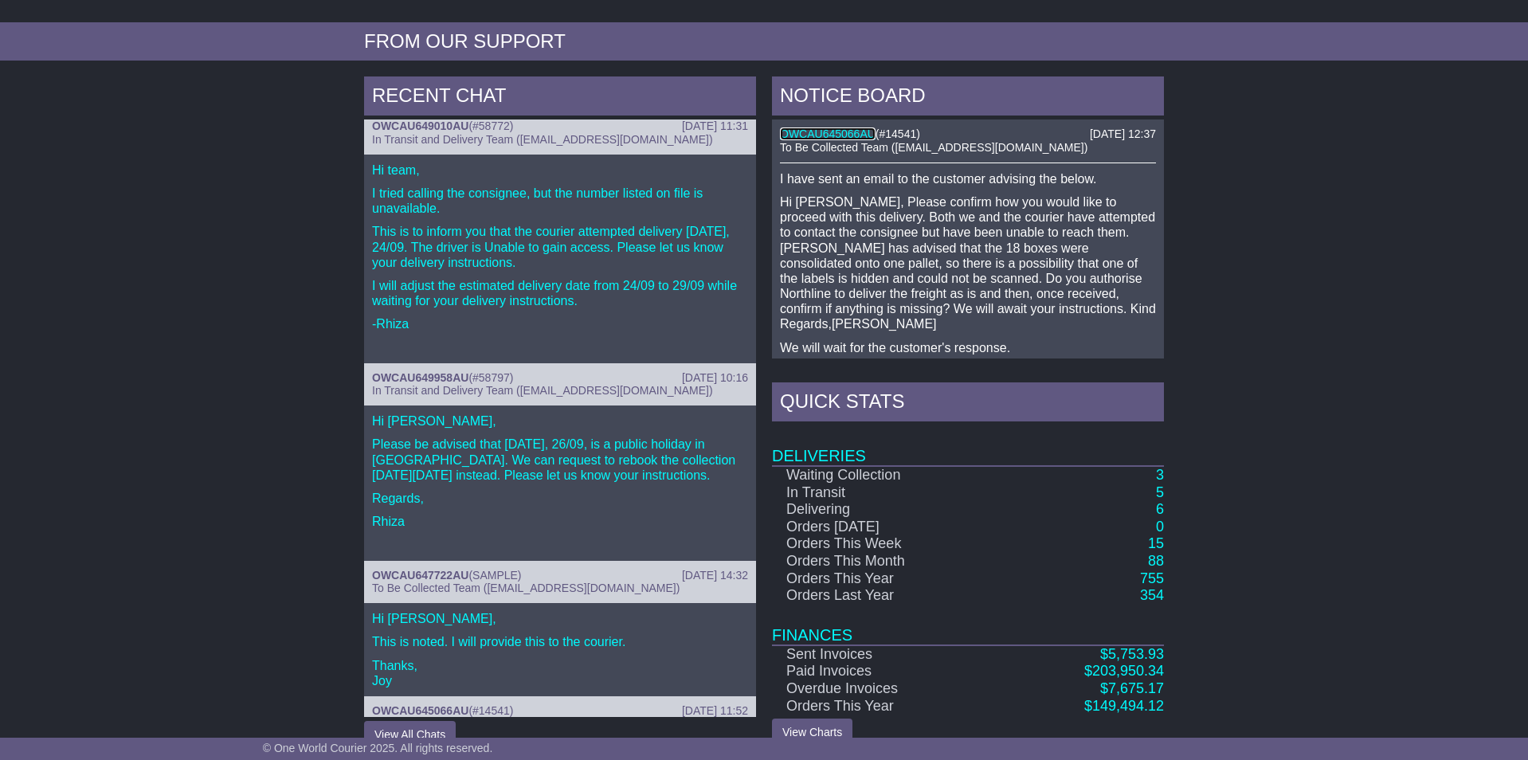
click at [818, 128] on link "OWCAU645066AU" at bounding box center [828, 134] width 96 height 13
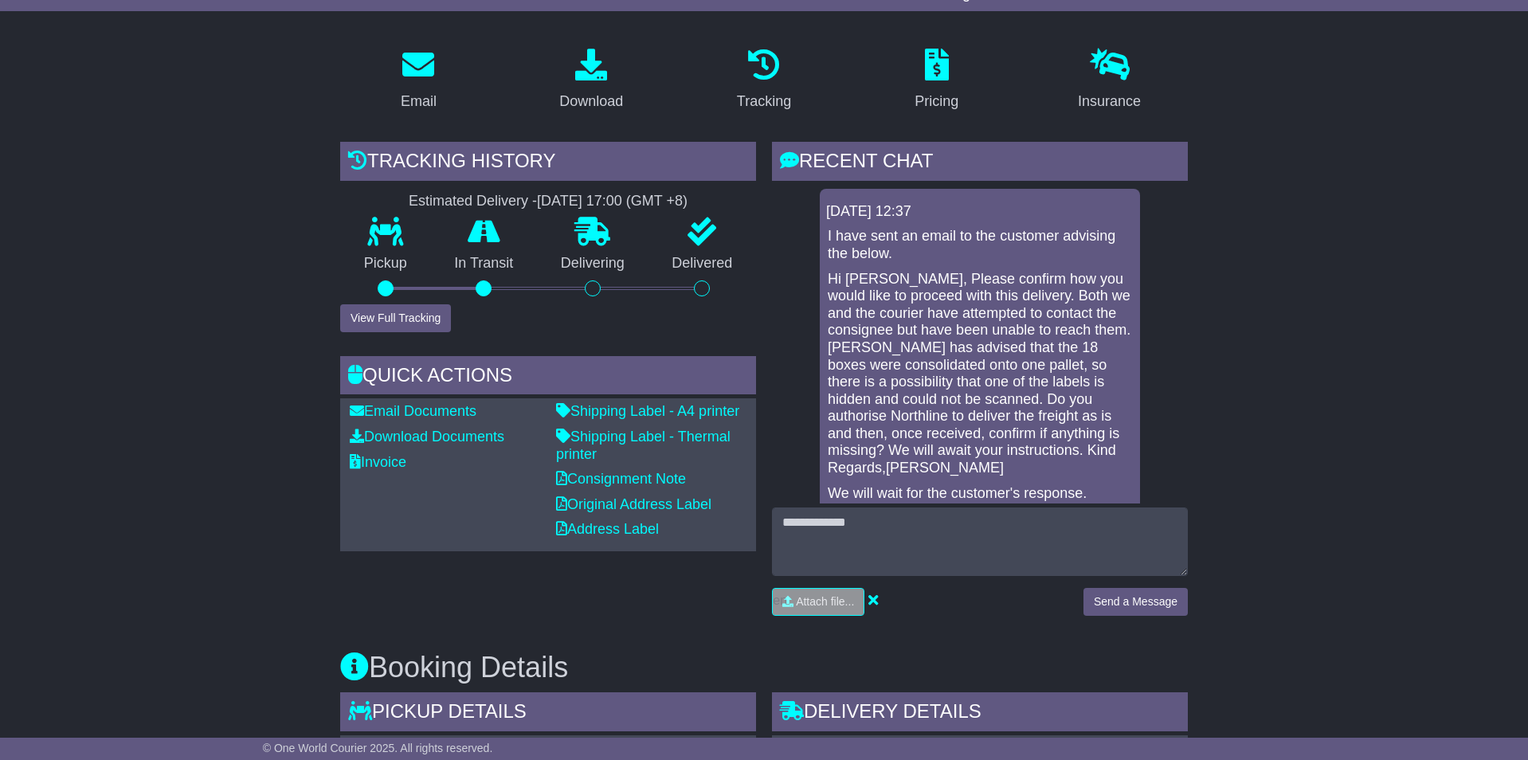
scroll to position [292, 0]
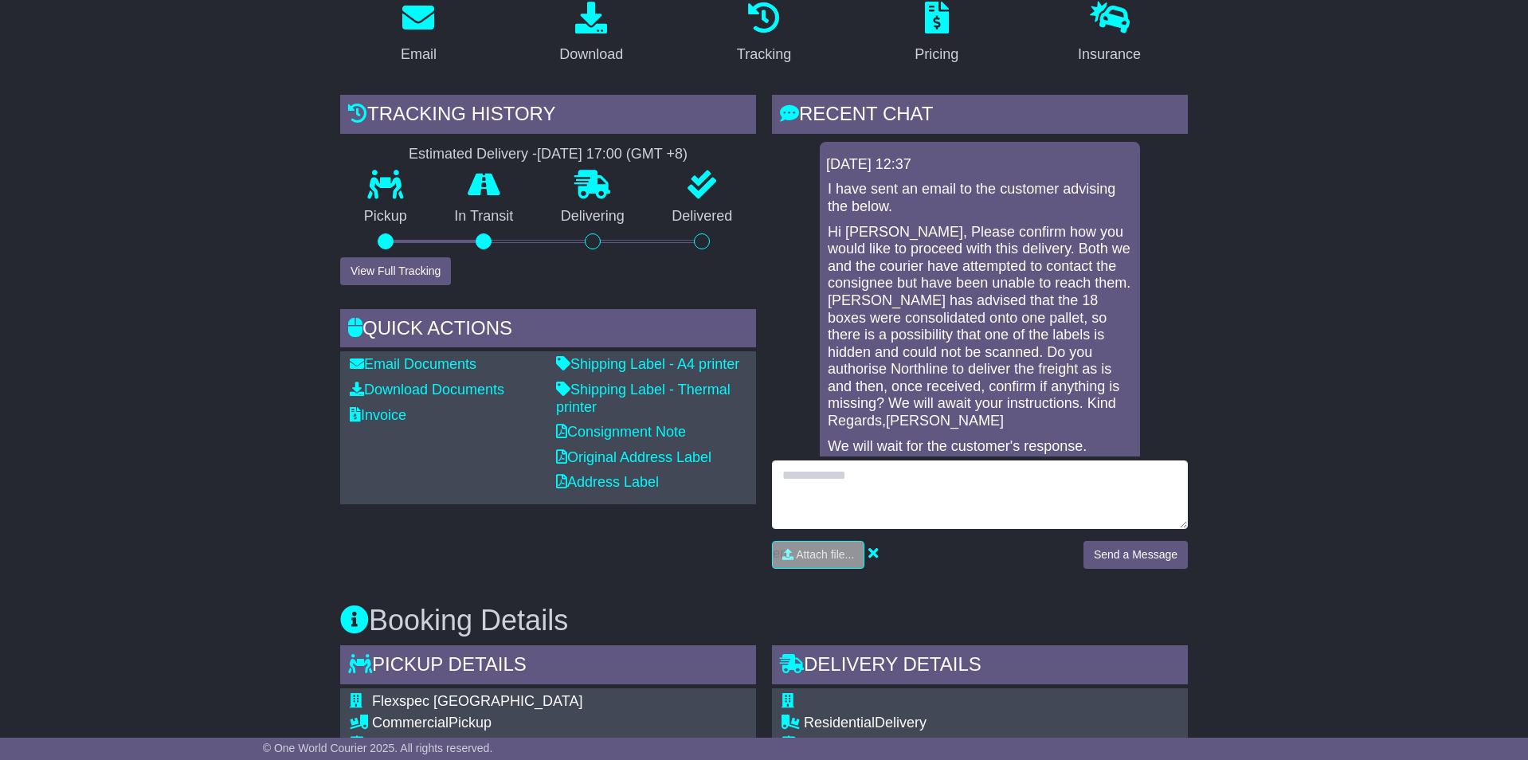
click at [971, 489] on textarea at bounding box center [980, 495] width 416 height 69
type textarea "**********"
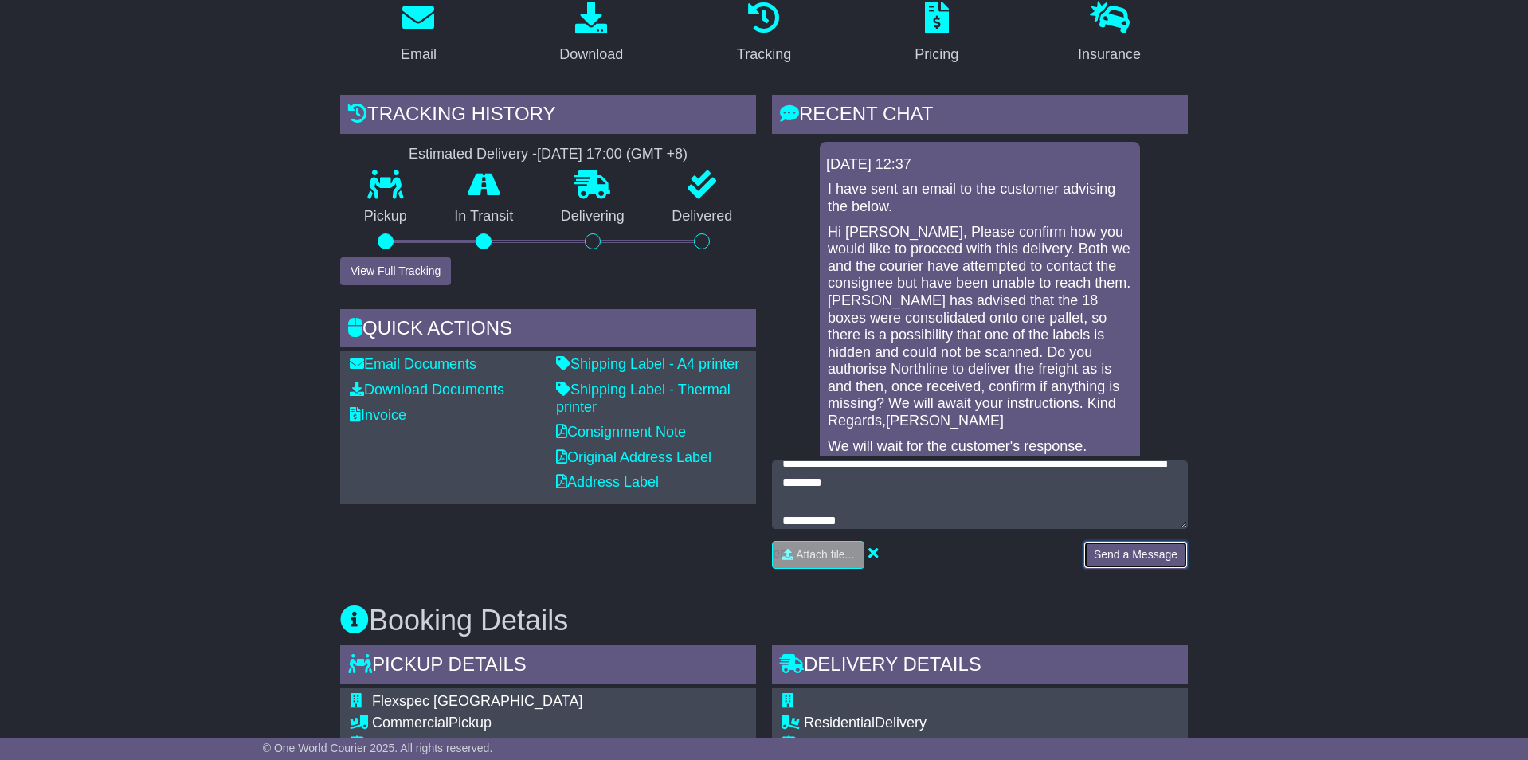
click at [1158, 556] on button "Send a Message" at bounding box center [1136, 555] width 104 height 28
